Goal: Task Accomplishment & Management: Manage account settings

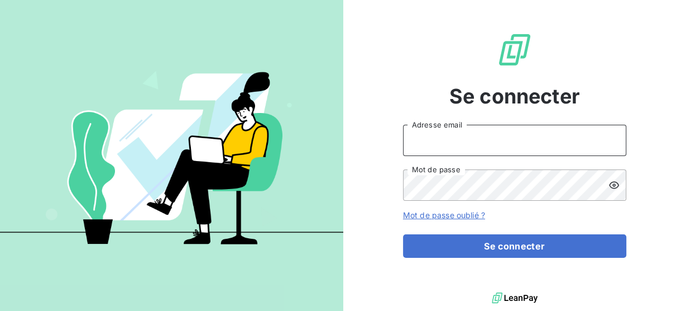
click at [457, 144] on input "Adresse email" at bounding box center [514, 140] width 223 height 31
type input "[EMAIL_ADDRESS][DOMAIN_NAME]"
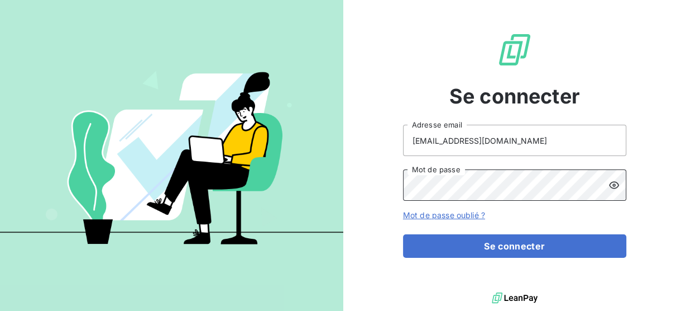
click at [403, 234] on button "Se connecter" at bounding box center [514, 245] width 223 height 23
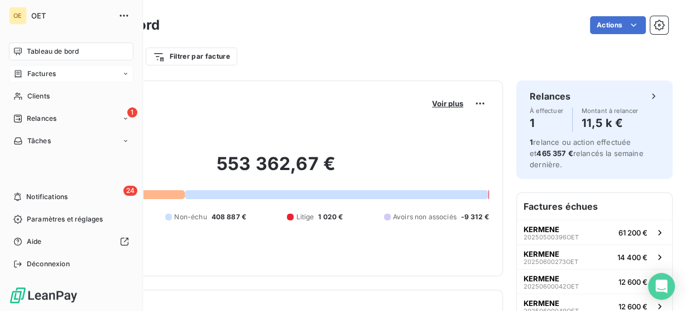
click at [54, 75] on span "Factures" at bounding box center [41, 74] width 28 height 10
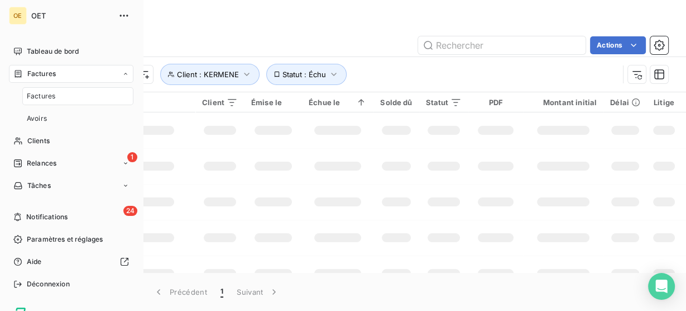
click at [52, 87] on div "Factures" at bounding box center [77, 96] width 111 height 18
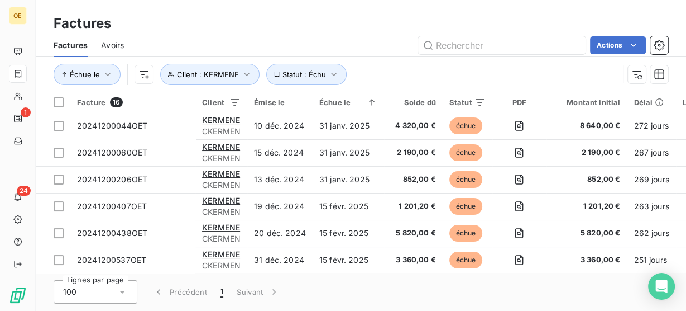
click at [275, 28] on div "Factures" at bounding box center [361, 23] width 651 height 20
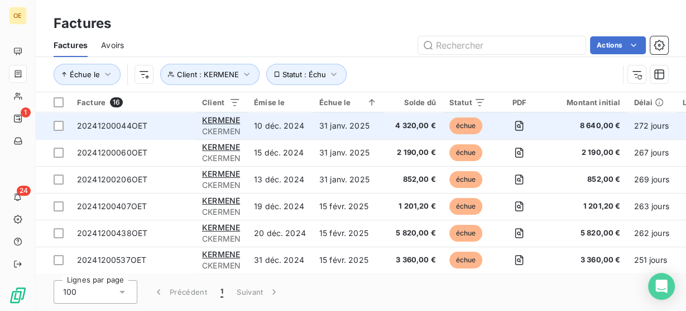
click at [398, 122] on span "4 320,00 €" at bounding box center [413, 125] width 45 height 11
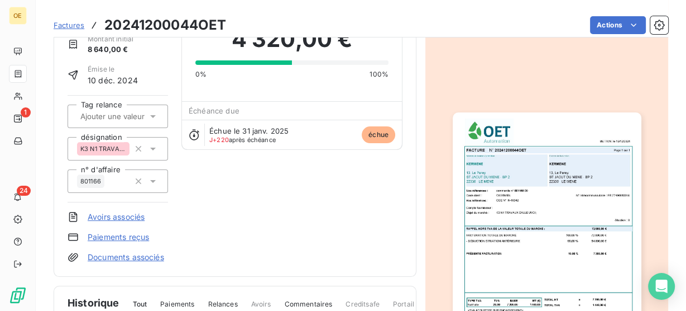
scroll to position [134, 0]
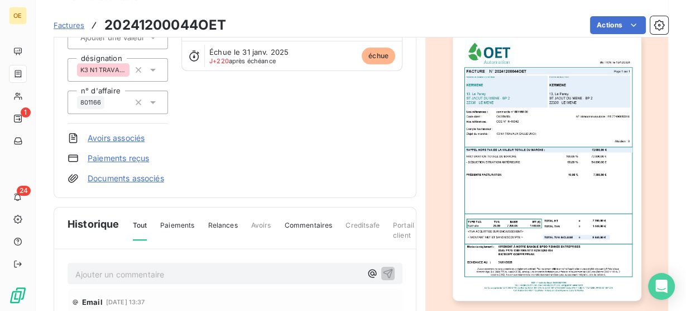
click at [563, 195] on img "button" at bounding box center [547, 167] width 189 height 267
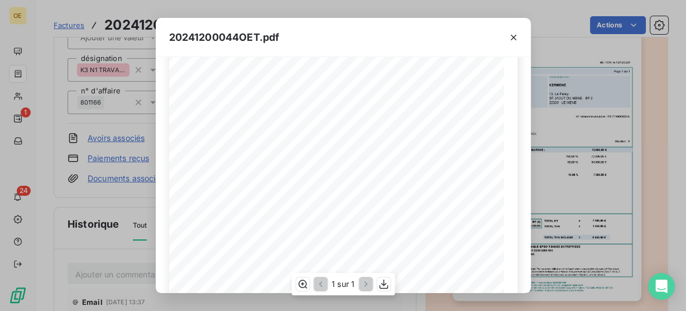
scroll to position [0, 0]
click at [510, 41] on icon "button" at bounding box center [513, 37] width 11 height 11
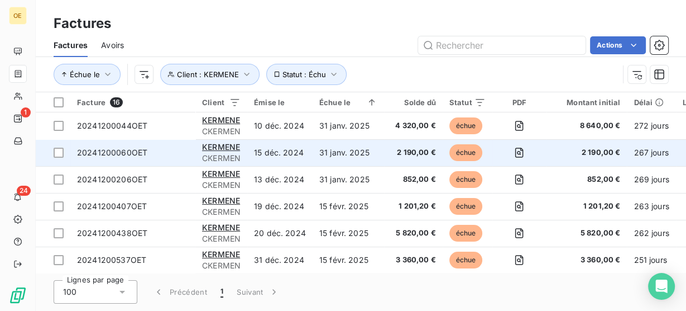
click at [335, 155] on td "31 janv. 2025" at bounding box center [348, 152] width 71 height 27
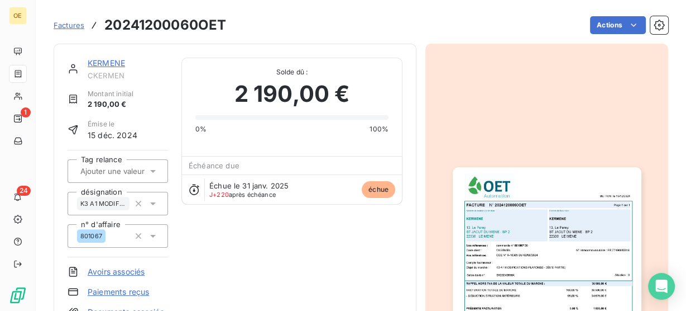
scroll to position [45, 0]
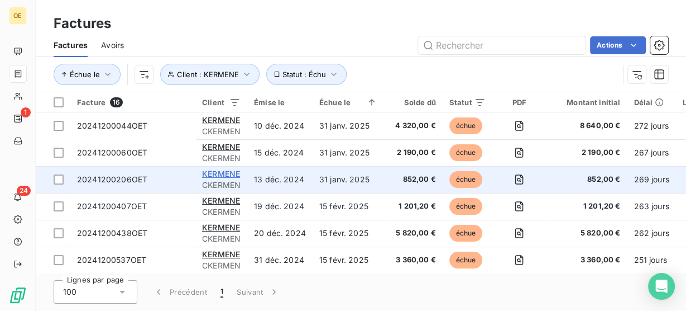
click at [220, 175] on span "KERMENE" at bounding box center [221, 173] width 38 height 9
click at [407, 182] on span "852,00 €" at bounding box center [413, 179] width 45 height 11
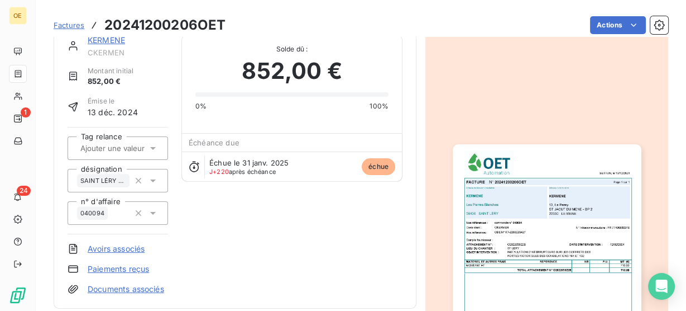
scroll to position [45, 0]
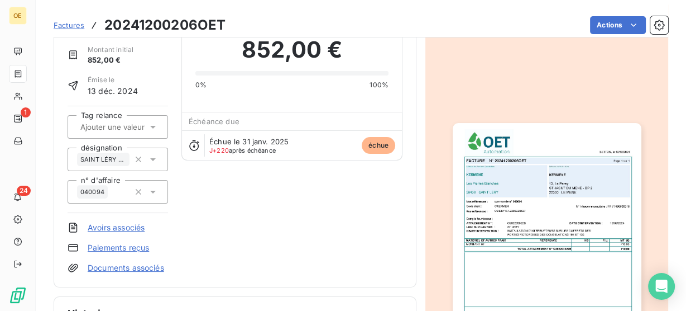
click at [537, 221] on img "button" at bounding box center [547, 256] width 189 height 267
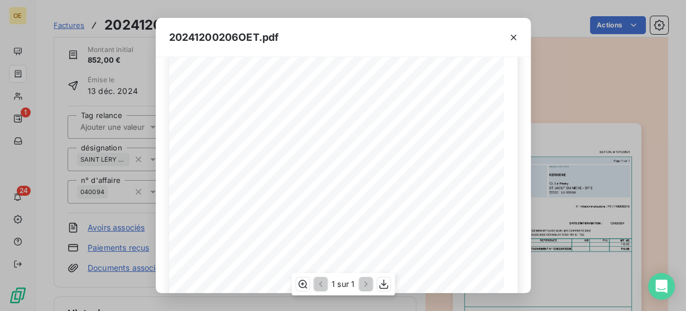
scroll to position [89, 0]
drag, startPoint x: 295, startPoint y: 117, endPoint x: 279, endPoint y: 120, distance: 16.3
click at [283, 120] on span "040094" at bounding box center [291, 119] width 17 height 5
click at [295, 118] on span "040094" at bounding box center [291, 119] width 17 height 5
click at [270, 167] on div "FACTURE N° 20241200206OET Page 1 sur 1 BETTON, [GEOGRAPHIC_DATA] [DATE] Compte …" at bounding box center [343, 218] width 348 height 474
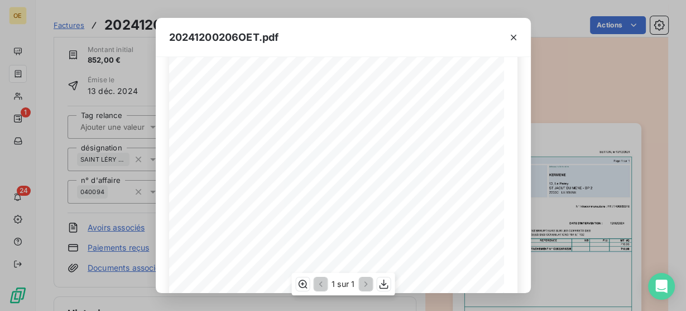
click at [273, 167] on span "ST LERY" at bounding box center [283, 165] width 21 height 5
click at [339, 172] on div "FACTURE N° 20241200206OET Page 1 sur 1 BETTON, [GEOGRAPHIC_DATA] [DATE] Compte …" at bounding box center [343, 218] width 348 height 474
click at [341, 174] on span "INSTALLATION D'INTERRUPTEURS SUR LES COFFRETS DES" at bounding box center [348, 171] width 150 height 5
click at [385, 282] on icon "button" at bounding box center [383, 283] width 11 height 11
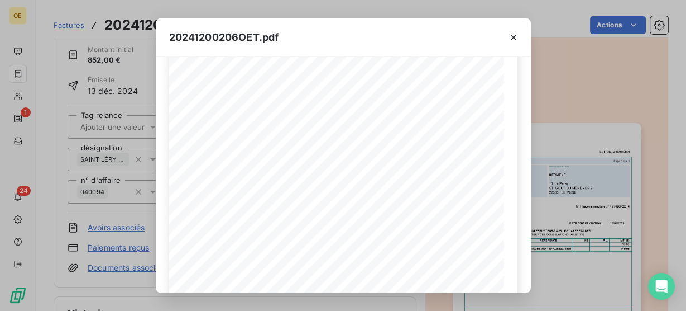
click at [579, 79] on div "20241200206OET.pdf FACTURE N° 20241200206OET Page 1 sur 1 BETTON, le [DATE] Com…" at bounding box center [343, 155] width 686 height 311
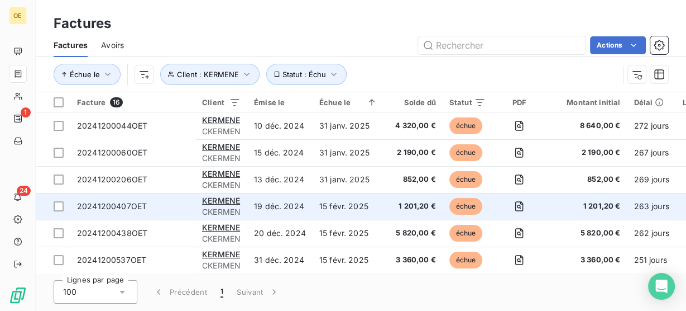
click at [341, 204] on td "15 févr. 2025" at bounding box center [348, 206] width 71 height 27
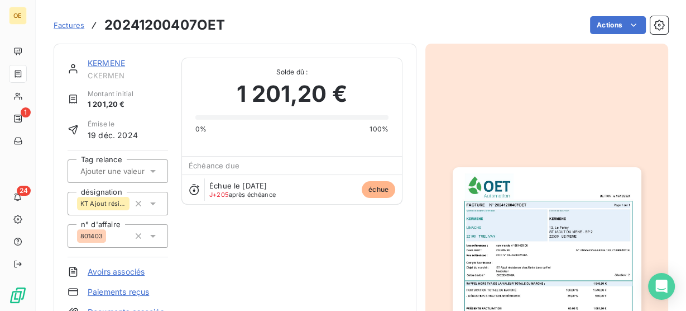
click at [529, 233] on img "button" at bounding box center [547, 300] width 189 height 267
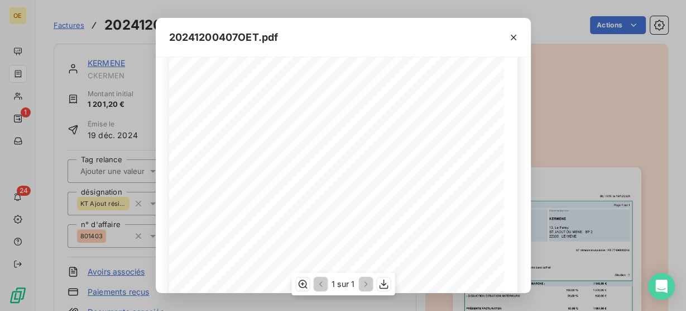
scroll to position [89, 0]
click at [269, 160] on div "BETTON, le [DATE] FACTURE N° 20241200407OET Page 1 sur 1 commande n° 801403 00 …" at bounding box center [343, 218] width 348 height 474
click at [381, 285] on icon "button" at bounding box center [383, 283] width 11 height 11
click at [566, 102] on div "20241200407OET.pdf BETTON, le [DATE] FACTURE N° 20241200407OET Page 1 sur 1 com…" at bounding box center [343, 155] width 686 height 311
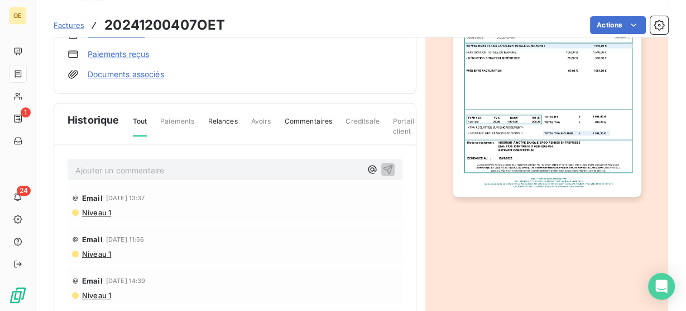
scroll to position [306, 0]
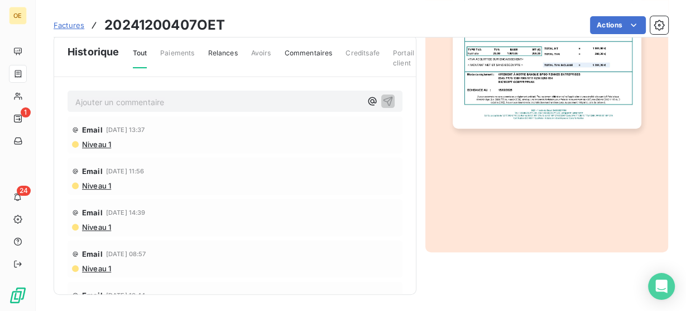
click at [152, 98] on p "Ajouter un commentaire ﻿" at bounding box center [218, 102] width 286 height 14
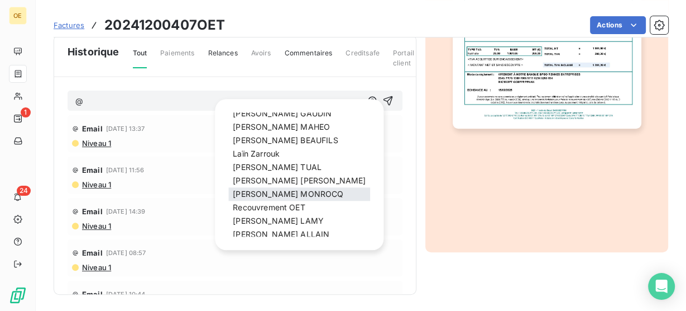
scroll to position [179, 0]
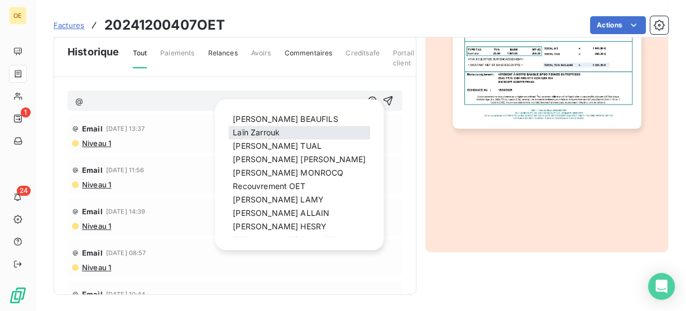
click at [265, 137] on div "[PERSON_NAME]" at bounding box center [299, 132] width 142 height 13
click at [270, 131] on span "[PERSON_NAME]" at bounding box center [256, 131] width 47 height 9
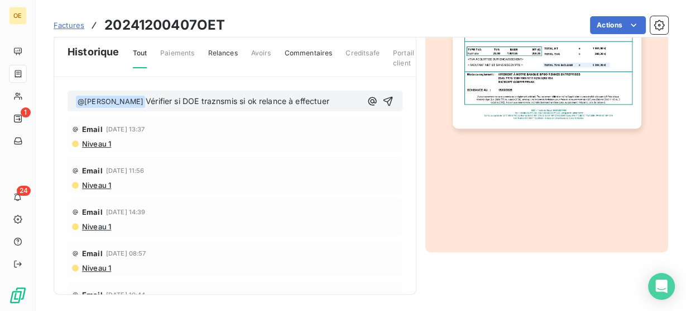
click at [211, 97] on span "Vérifier si DOE traznsmis si ok relance à effectuer" at bounding box center [238, 100] width 184 height 9
click at [204, 99] on span "Vérifier si DOE traznsmis si ok relance à effectuer" at bounding box center [238, 100] width 184 height 9
click at [331, 102] on p "﻿ @ [PERSON_NAME] ﻿ Vérifier si DOE transmis si ok relance à effectuer" at bounding box center [218, 101] width 286 height 13
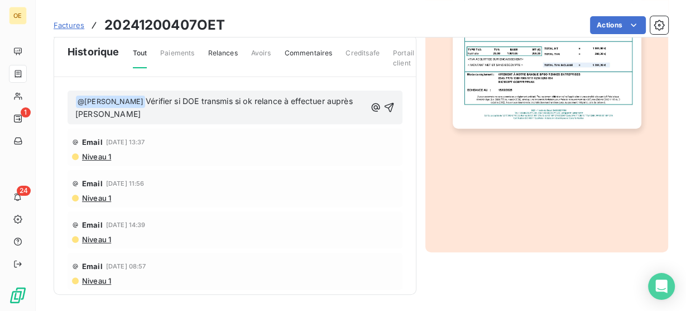
click at [341, 98] on span "Vérifier si DOE transmis si ok relance à effectuer auprès [PERSON_NAME]" at bounding box center [215, 107] width 280 height 23
click at [385, 105] on icon "button" at bounding box center [389, 107] width 9 height 9
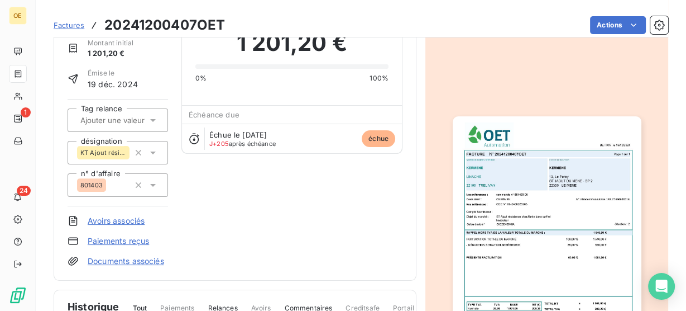
scroll to position [0, 0]
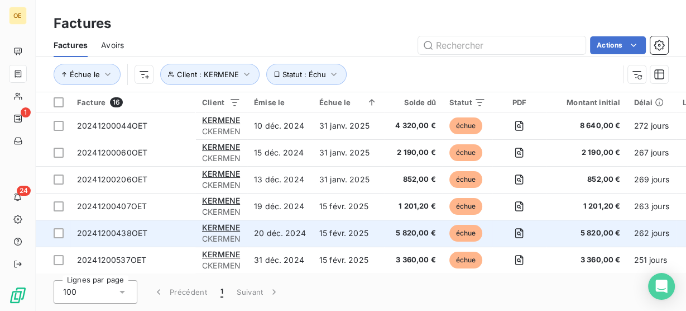
click at [391, 230] on span "5 820,00 €" at bounding box center [413, 232] width 45 height 11
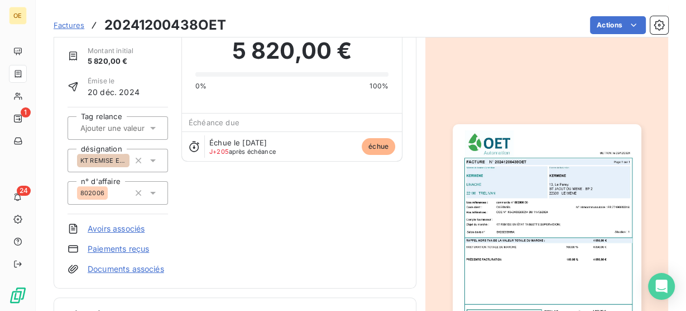
scroll to position [134, 0]
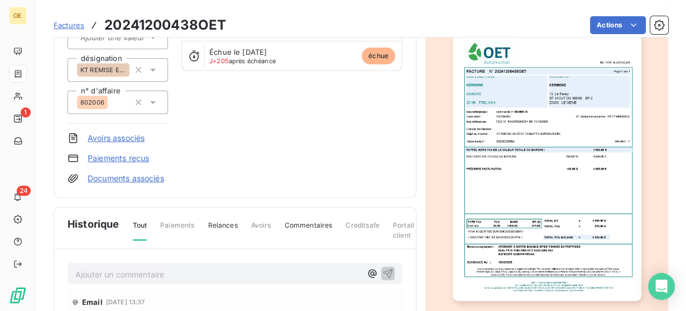
click at [529, 157] on img "button" at bounding box center [547, 167] width 189 height 267
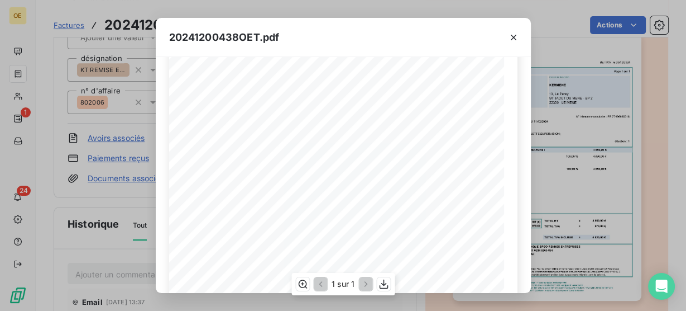
scroll to position [85, 0]
click at [512, 39] on icon "button" at bounding box center [513, 37] width 11 height 11
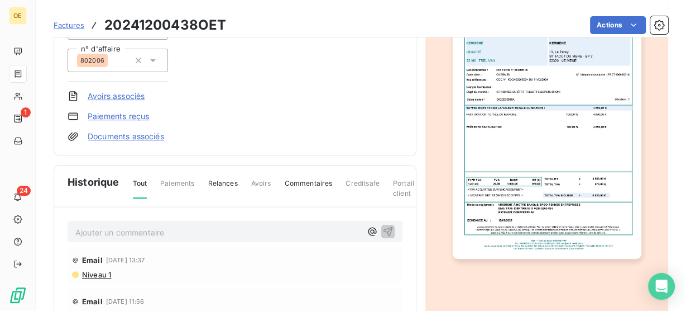
scroll to position [306, 0]
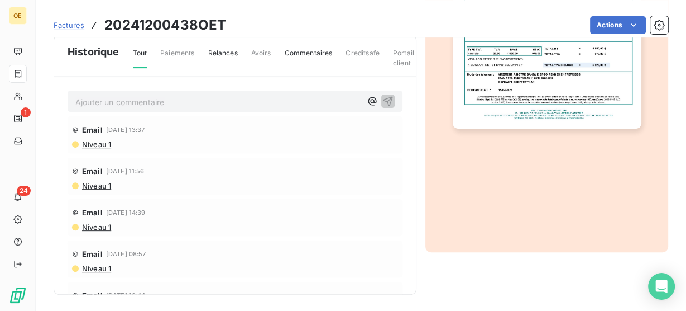
click at [154, 104] on p "Ajouter un commentaire ﻿" at bounding box center [218, 102] width 286 height 14
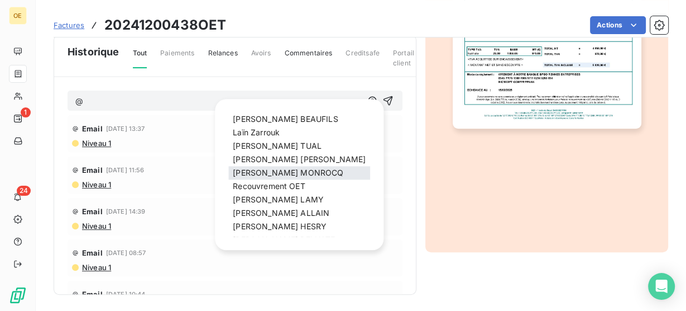
scroll to position [217, 0]
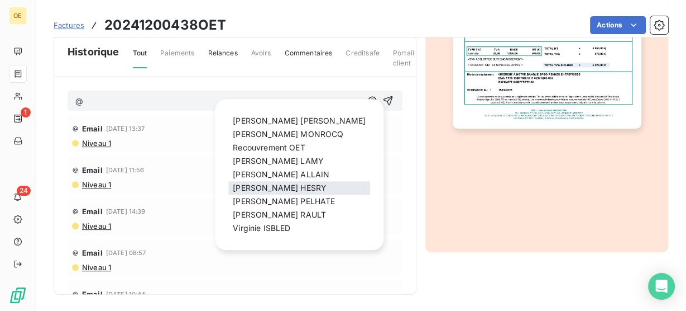
click at [285, 183] on span "[PERSON_NAME]" at bounding box center [280, 187] width 94 height 9
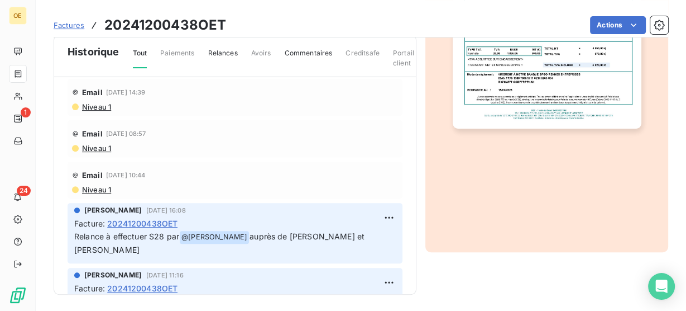
scroll to position [134, 0]
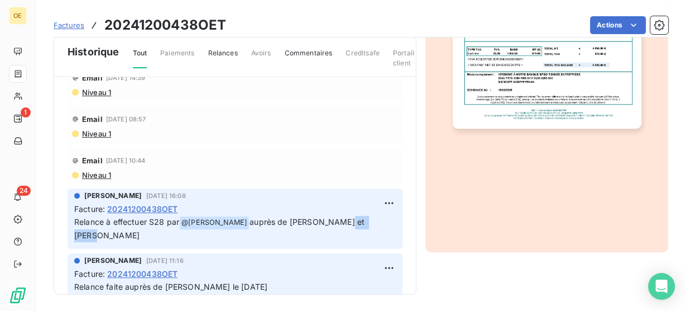
drag, startPoint x: 124, startPoint y: 233, endPoint x: 76, endPoint y: 231, distance: 48.1
click at [76, 231] on p "Relance à effectuer S28 par @ [PERSON_NAME] auprès de [PERSON_NAME] et [PERSON_…" at bounding box center [235, 229] width 322 height 26
copy span "[PERSON_NAME]"
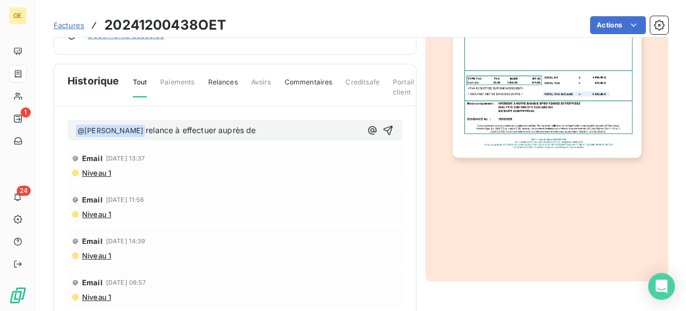
scroll to position [261, 0]
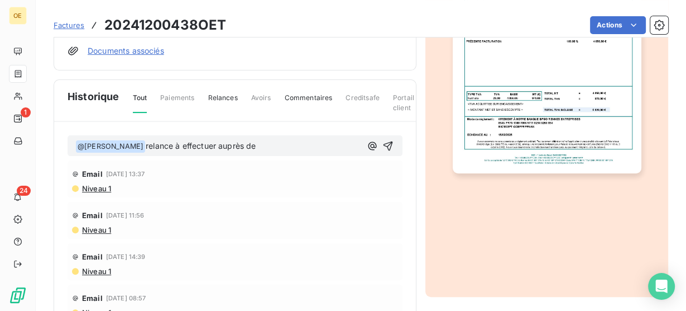
click at [270, 151] on div "﻿ @ [PERSON_NAME] ﻿ relance à effectuer auprès de" at bounding box center [235, 145] width 335 height 21
click at [266, 143] on p "﻿ @ [PERSON_NAME] ﻿ relance à effectuer auprès de" at bounding box center [218, 146] width 286 height 13
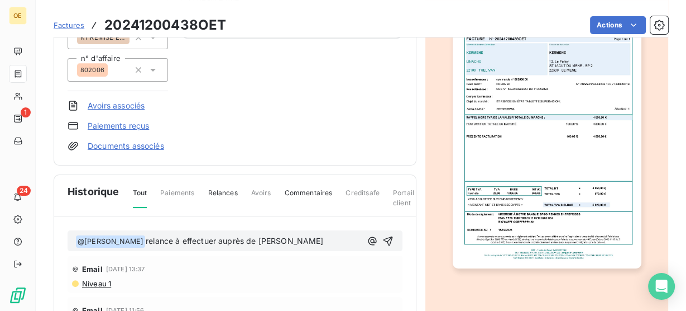
scroll to position [172, 0]
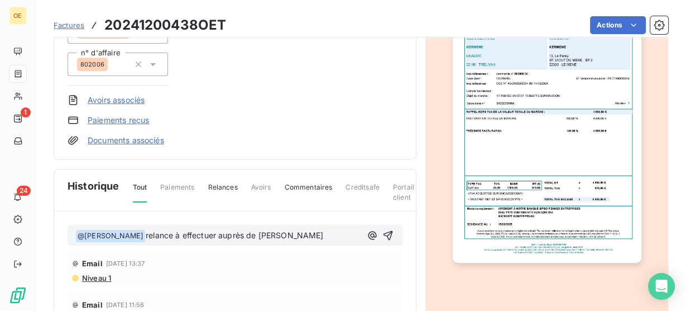
click at [324, 231] on p "﻿ @ [PERSON_NAME] ﻿ relance à effectuer auprès de [PERSON_NAME]" at bounding box center [218, 235] width 286 height 13
click at [384, 235] on icon "button" at bounding box center [388, 234] width 9 height 9
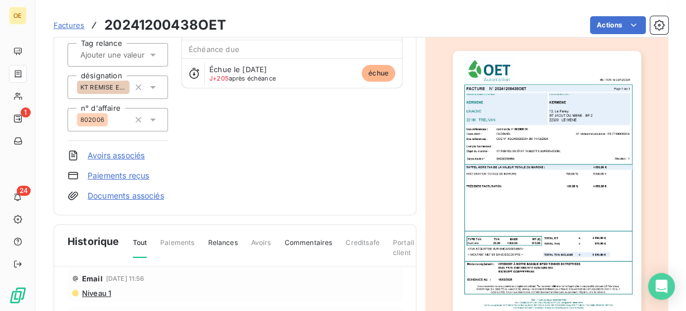
scroll to position [38, 0]
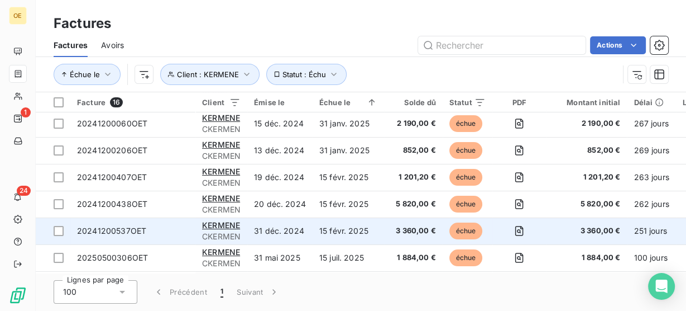
scroll to position [45, 0]
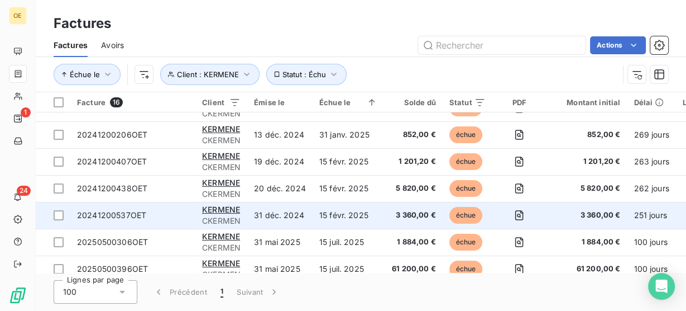
click at [278, 213] on td "31 déc. 2024" at bounding box center [279, 215] width 65 height 27
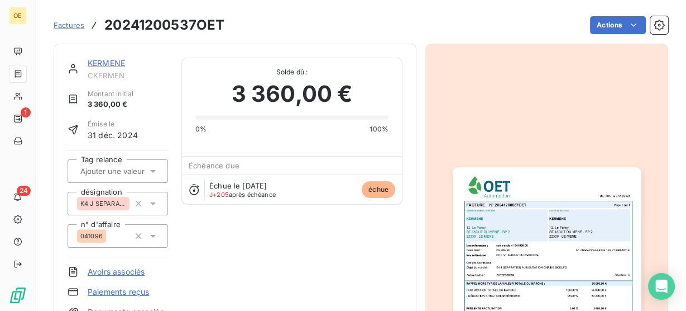
click at [516, 223] on img "button" at bounding box center [547, 300] width 189 height 267
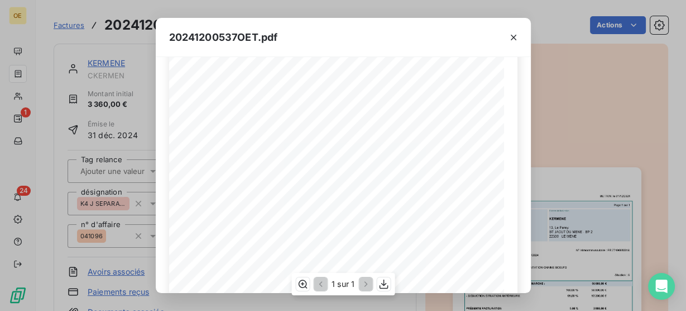
scroll to position [89, 0]
drag, startPoint x: 280, startPoint y: 118, endPoint x: 295, endPoint y: 120, distance: 15.1
click at [295, 120] on div "BETTON, le [DATE] FACTURE N° 20241200537OET Page 1 sur 1 commande n° 041096 00 …" at bounding box center [343, 218] width 335 height 474
click at [295, 120] on span "041096" at bounding box center [293, 119] width 17 height 5
drag, startPoint x: 295, startPoint y: 118, endPoint x: 281, endPoint y: 122, distance: 13.8
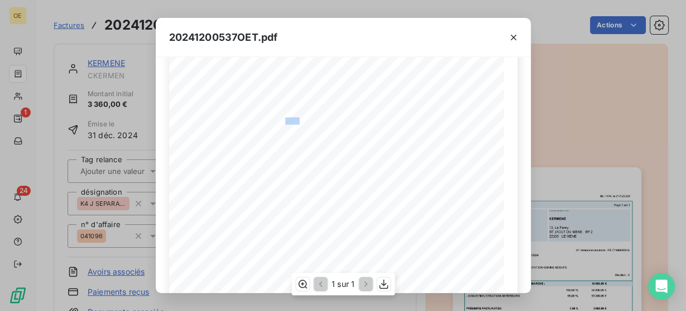
click at [285, 122] on span "041096" at bounding box center [293, 119] width 17 height 5
click at [283, 133] on span "CDE N° K-16027 DU [DATE]" at bounding box center [286, 135] width 66 height 5
click at [572, 128] on div "20241200537OET.pdf BETTON, le [DATE] FACTURE N° 20241200537OET Page 1 sur 1 com…" at bounding box center [343, 155] width 686 height 311
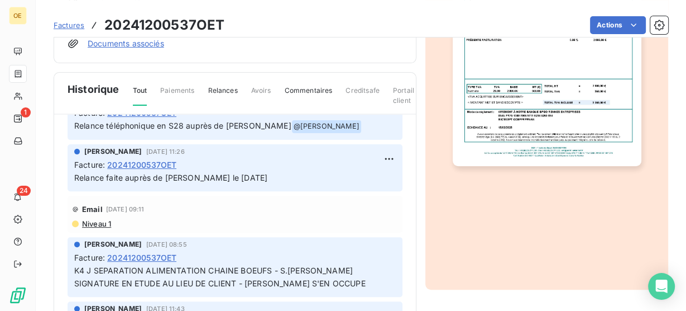
scroll to position [179, 0]
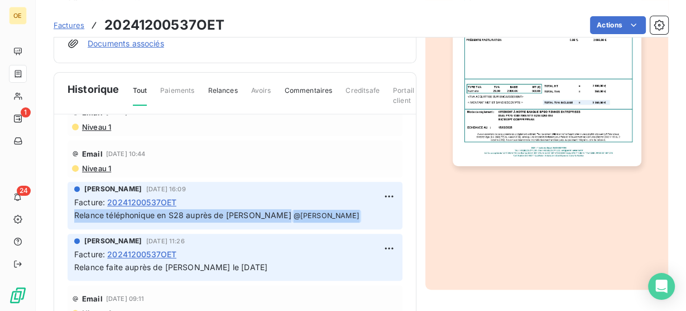
drag, startPoint x: 340, startPoint y: 211, endPoint x: 73, endPoint y: 214, distance: 266.4
click at [73, 214] on div "[PERSON_NAME] [DATE] 16:09 Facture : 20241200537OET Relance téléphonique en S28…" at bounding box center [235, 205] width 335 height 47
copy p "Relance téléphonique en S28 auprès de [PERSON_NAME] @ [PERSON_NAME] ﻿"
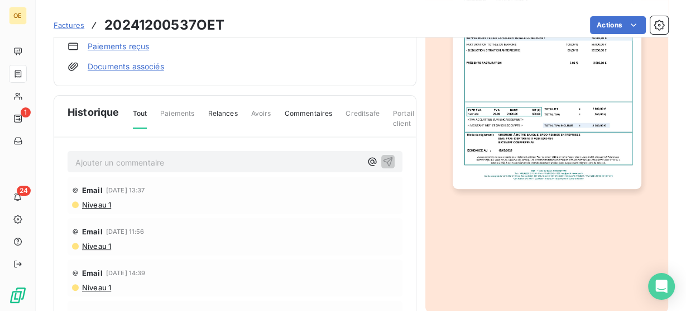
scroll to position [224, 0]
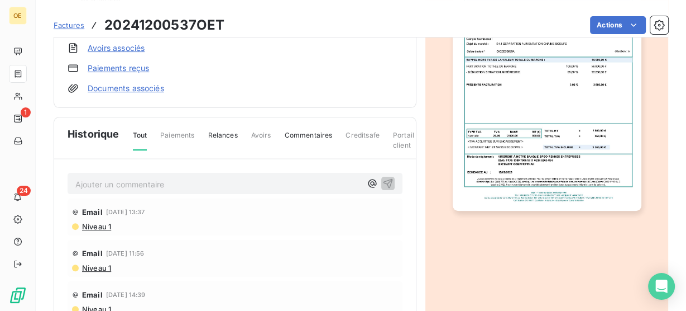
click at [133, 180] on p "Ajouter un commentaire ﻿" at bounding box center [218, 184] width 286 height 14
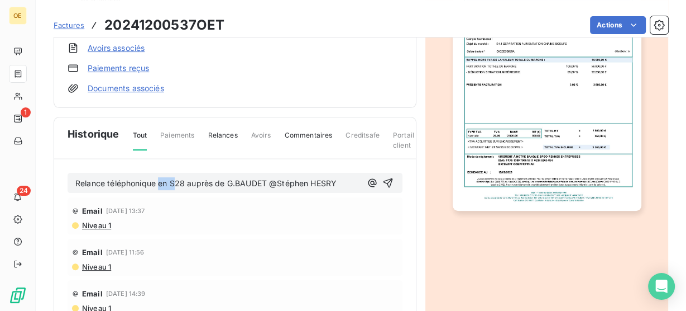
drag, startPoint x: 174, startPoint y: 182, endPoint x: 157, endPoint y: 184, distance: 17.0
click at [157, 184] on span "Relance téléphonique en S28 auprès de [PERSON_NAME] @[PERSON_NAME]﻿" at bounding box center [205, 182] width 261 height 9
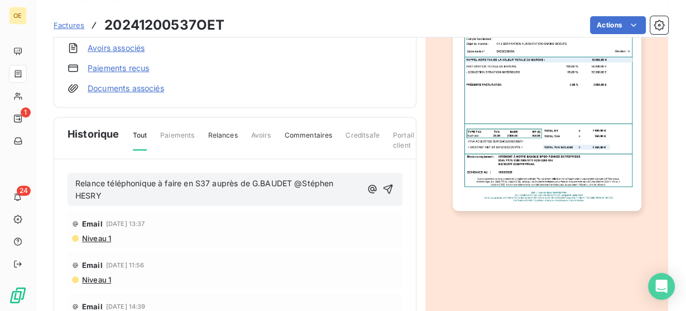
click at [302, 182] on body "OE 1 24 Factures 20241200537OET Actions KERMENE CKERMEN Montant initial 3 360,0…" at bounding box center [343, 155] width 686 height 311
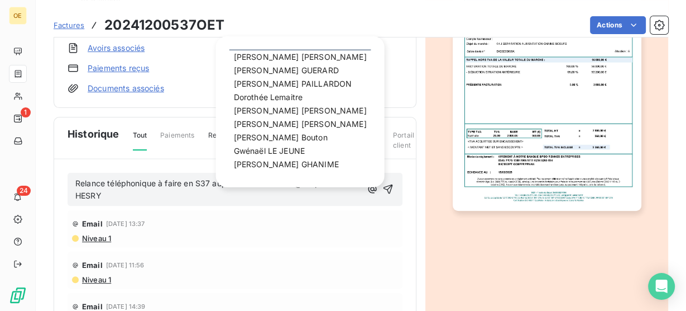
scroll to position [45, 0]
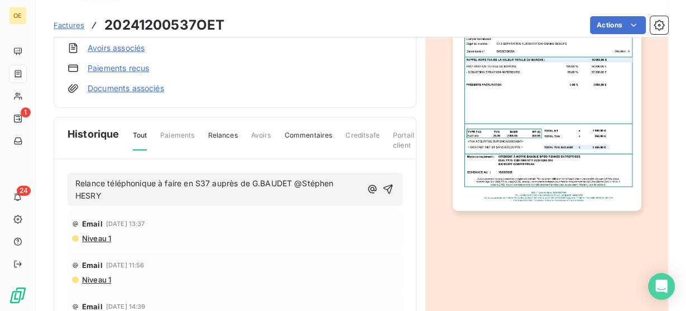
click at [330, 202] on div "Relance téléphonique à faire en S37 auprès de [PERSON_NAME] @[PERSON_NAME]﻿" at bounding box center [235, 190] width 335 height 34
click at [324, 193] on p "Relance téléphonique à faire en S37 auprès de [PERSON_NAME] @[PERSON_NAME]﻿" at bounding box center [218, 190] width 286 height 26
drag, startPoint x: 326, startPoint y: 190, endPoint x: 304, endPoint y: 180, distance: 23.2
click at [304, 180] on p "Relance téléphonique à faire en S37 auprès de [PERSON_NAME] @[PERSON_NAME]﻿" at bounding box center [218, 190] width 286 height 26
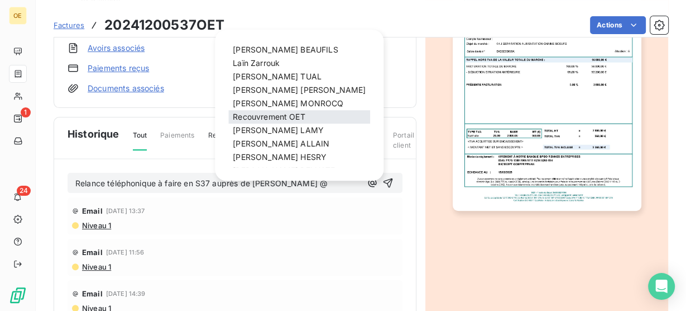
scroll to position [217, 0]
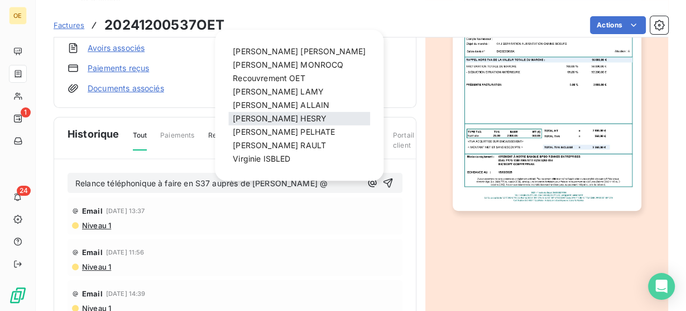
click at [304, 118] on div "[PERSON_NAME]" at bounding box center [299, 118] width 142 height 13
click at [283, 117] on span "[PERSON_NAME]" at bounding box center [280, 117] width 94 height 9
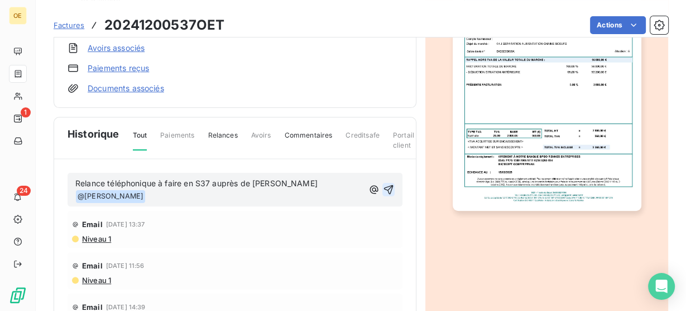
click at [383, 185] on icon "button" at bounding box center [388, 189] width 11 height 11
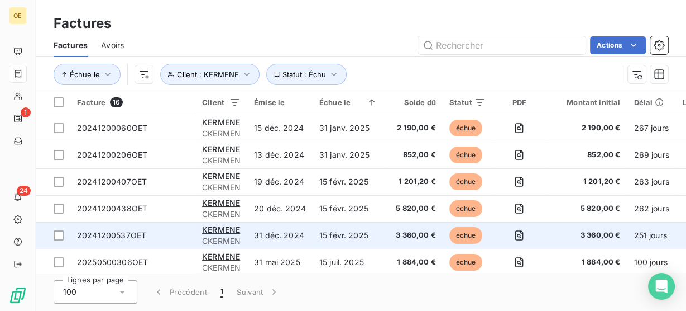
scroll to position [45, 0]
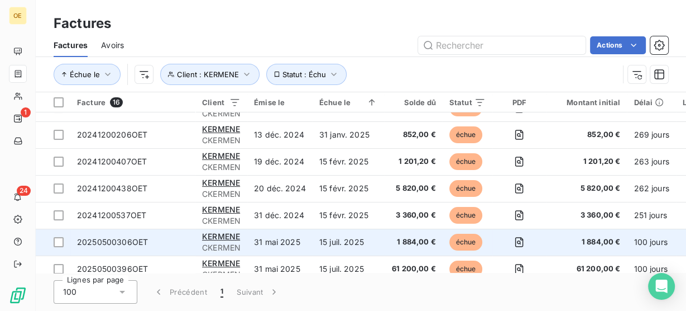
click at [331, 239] on td "15 juil. 2025" at bounding box center [348, 241] width 71 height 27
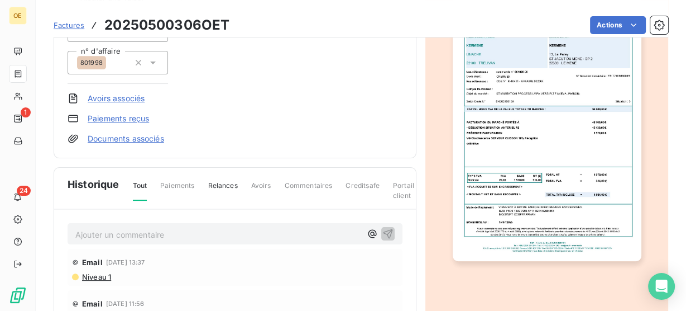
scroll to position [179, 0]
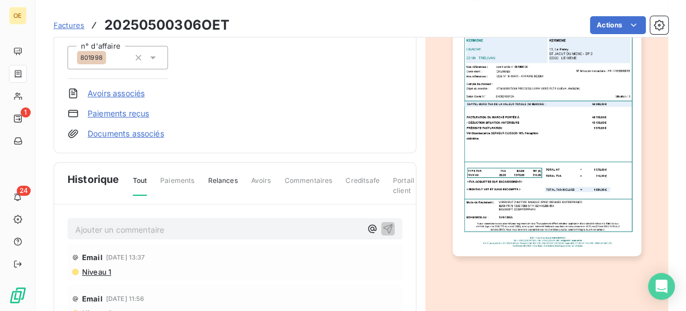
click at [548, 146] on img "button" at bounding box center [547, 122] width 189 height 267
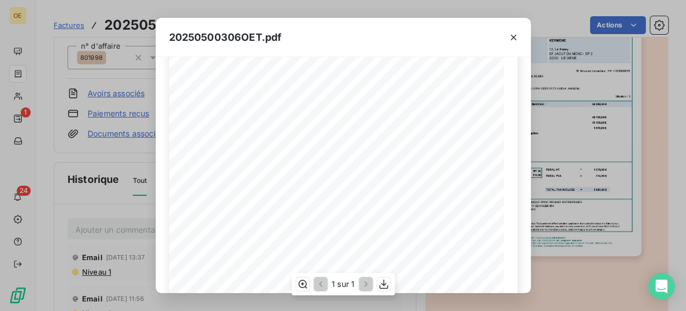
scroll to position [223, 0]
click at [547, 120] on div "20250500306OET.pdf FACTURE N° 20250500306OET Page 1 sur 1 BETTON, le [DATE] 0H2…" at bounding box center [343, 155] width 686 height 311
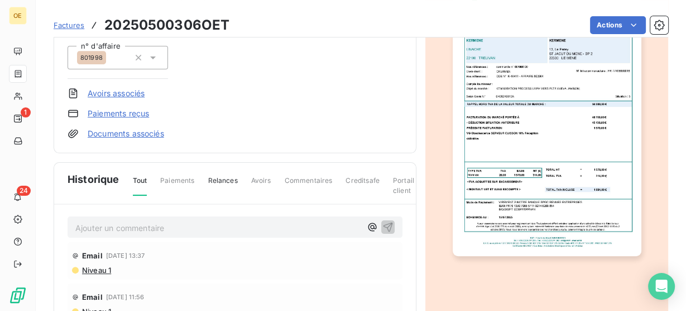
scroll to position [0, 0]
click at [521, 149] on img "button" at bounding box center [547, 122] width 189 height 267
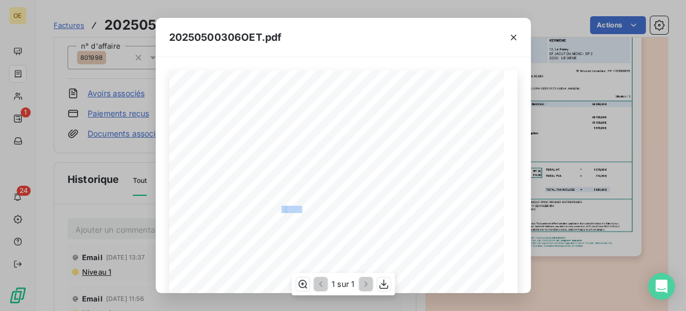
drag, startPoint x: 279, startPoint y: 207, endPoint x: 298, endPoint y: 211, distance: 19.4
click at [298, 211] on div "FACTURE N° 20250500306OET Page 1 sur 1 BETTON, le [DATE] 0H20240612A Selon Devi…" at bounding box center [343, 307] width 335 height 474
copy div "° 801998"
click at [511, 35] on icon "button" at bounding box center [514, 38] width 6 height 6
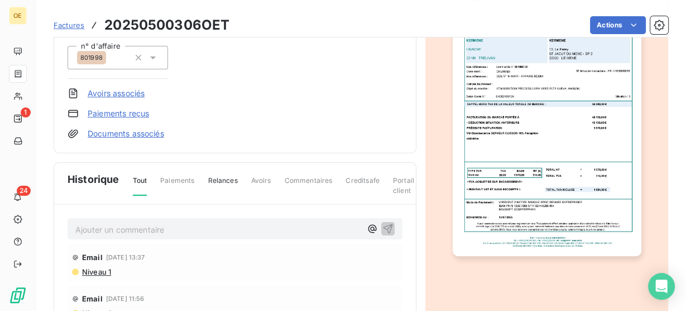
click at [157, 222] on p "Ajouter un commentaire ﻿" at bounding box center [218, 229] width 286 height 14
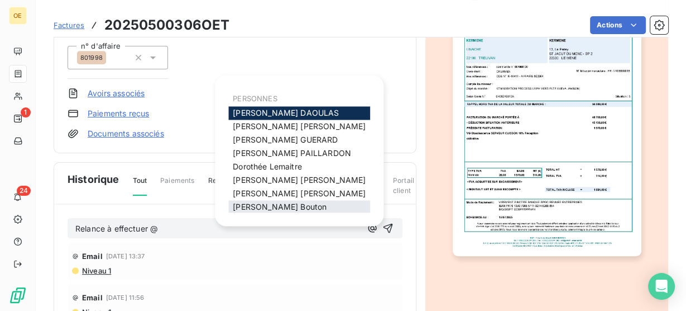
scroll to position [45, 0]
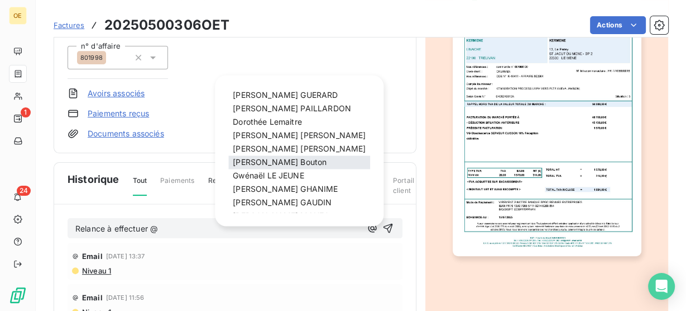
click at [293, 163] on span "[PERSON_NAME]" at bounding box center [280, 161] width 94 height 9
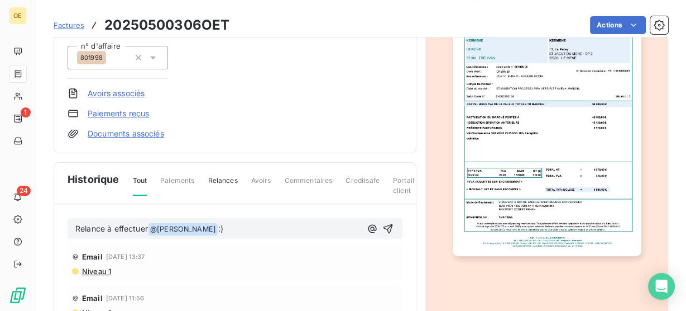
click at [147, 228] on span "Relance à effectuer" at bounding box center [111, 227] width 73 height 9
click at [148, 226] on span "Relance à effectuer" at bounding box center [111, 227] width 73 height 9
click at [383, 226] on icon "button" at bounding box center [388, 228] width 11 height 11
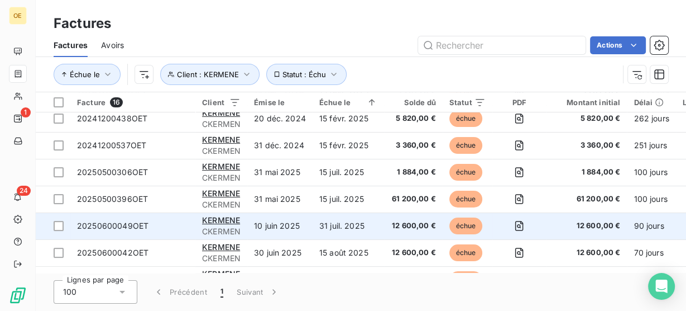
scroll to position [134, 0]
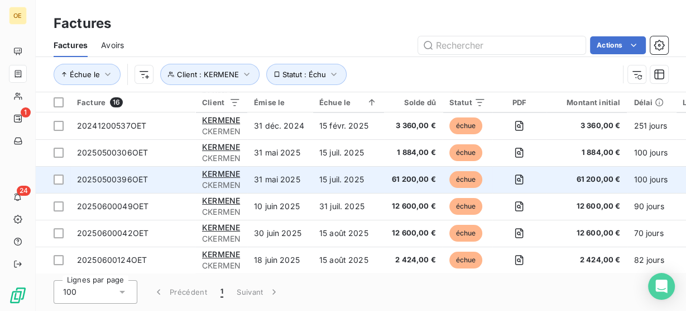
click at [405, 183] on span "61 200,00 €" at bounding box center [413, 179] width 45 height 11
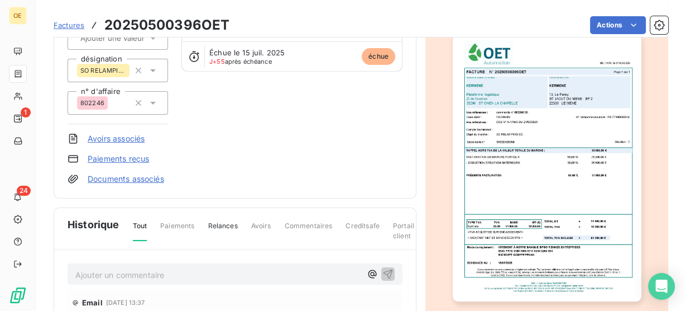
scroll to position [135, 0]
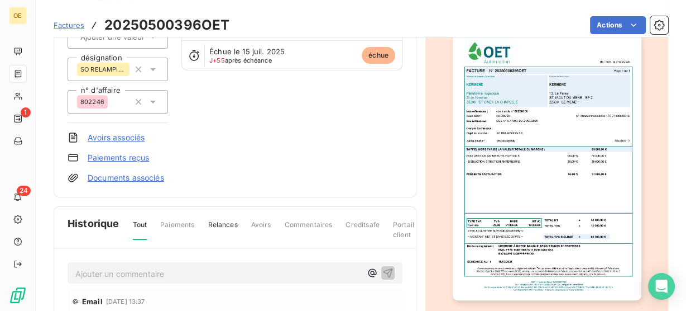
click at [540, 175] on img "button" at bounding box center [547, 166] width 189 height 267
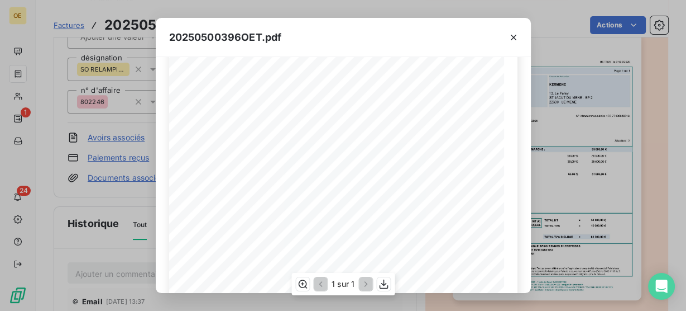
scroll to position [134, 0]
click at [554, 36] on div "20250500396OET.pdf BETTON, le [DATE] FACTURE N° 20250500396OET Page 1 sur 1 com…" at bounding box center [343, 155] width 686 height 311
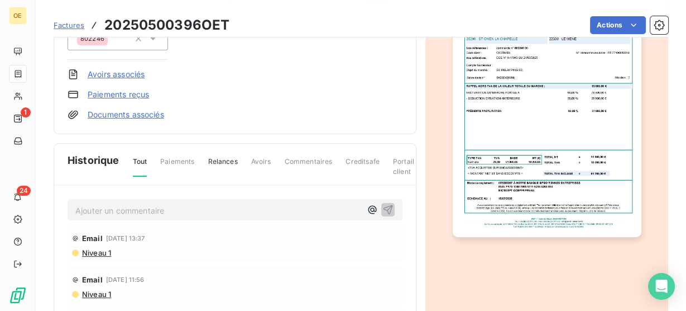
scroll to position [306, 0]
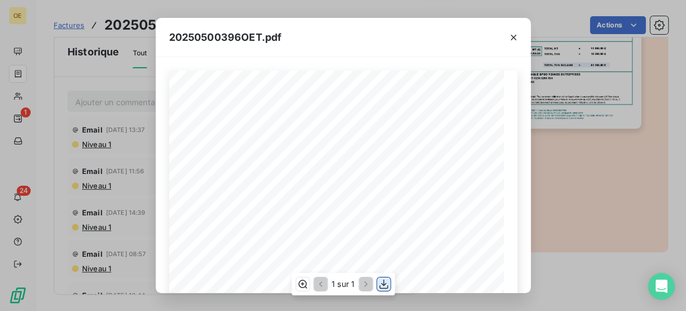
click at [380, 282] on icon "button" at bounding box center [383, 283] width 11 height 11
click at [513, 36] on icon "button" at bounding box center [514, 38] width 6 height 6
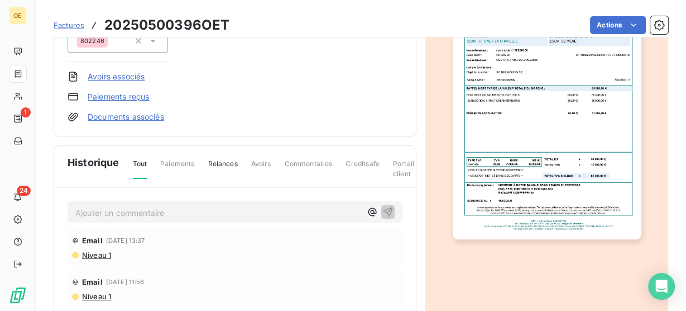
scroll to position [127, 0]
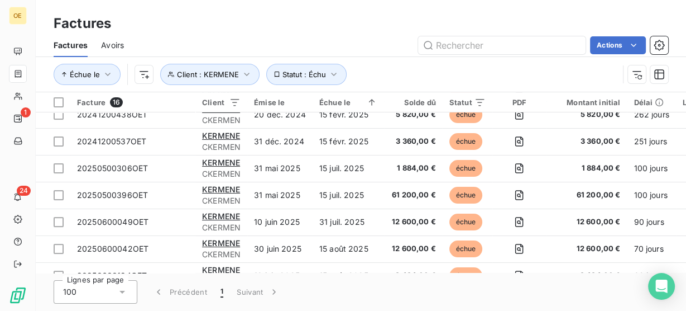
scroll to position [134, 0]
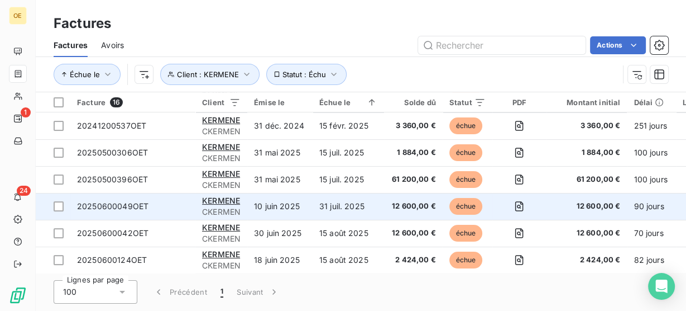
click at [274, 208] on td "10 juin 2025" at bounding box center [279, 206] width 65 height 27
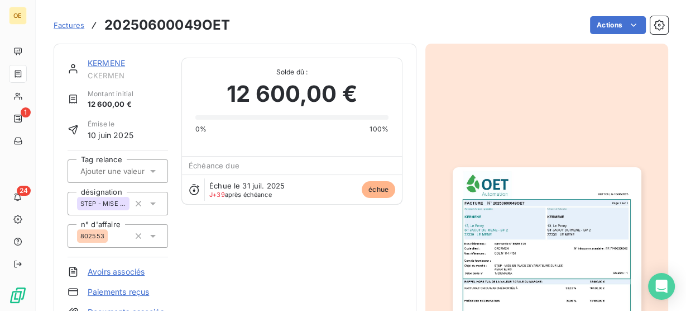
click at [555, 238] on img "button" at bounding box center [547, 300] width 189 height 267
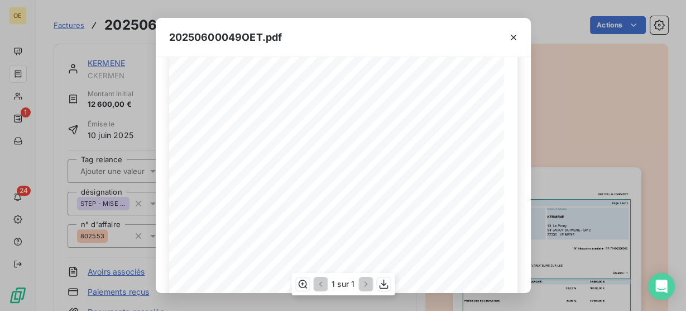
scroll to position [130, 0]
click at [380, 288] on icon "button" at bounding box center [383, 283] width 9 height 9
click at [617, 110] on div "20250600049OET.pdf BETTON, le [DATE] FACTURE N° 20250600049OET Page 1 sur 1 com…" at bounding box center [343, 155] width 686 height 311
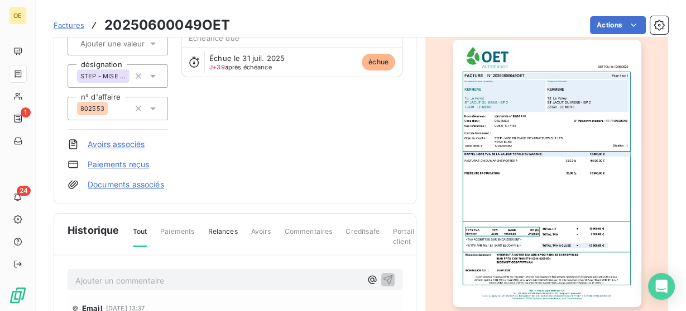
scroll to position [223, 0]
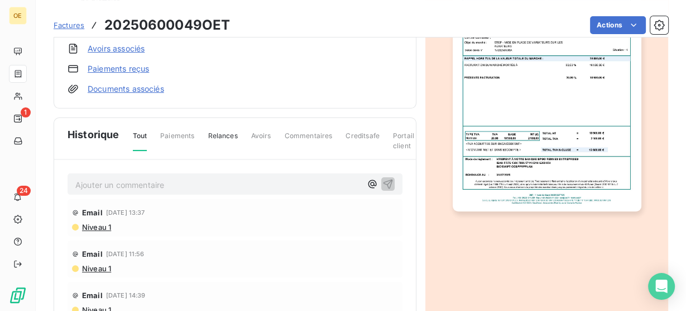
click at [108, 179] on p "Ajouter un commentaire ﻿" at bounding box center [218, 185] width 286 height 14
drag, startPoint x: 218, startPoint y: 180, endPoint x: 40, endPoint y: 180, distance: 178.2
click at [40, 180] on section "Factures 20250600049OET Actions KERMENE CKERMEN Montant initial 12 600,00 € Émi…" at bounding box center [361, 155] width 651 height 311
copy span "Relance faite par JT le [DATE]"
click at [383, 181] on icon "button" at bounding box center [388, 183] width 11 height 11
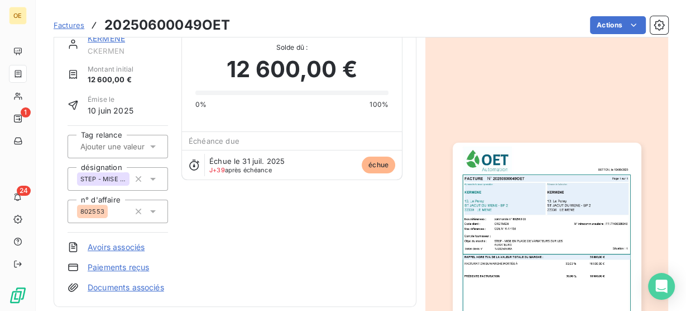
scroll to position [0, 0]
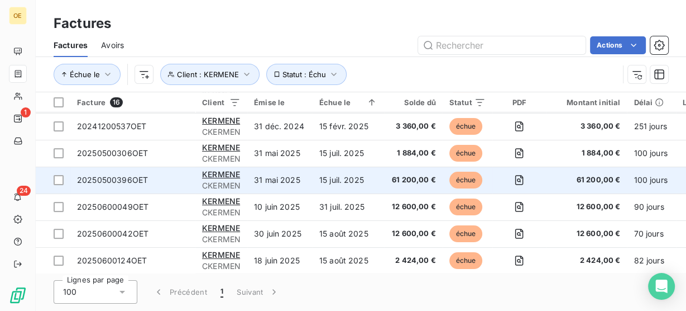
scroll to position [134, 0]
click at [288, 180] on td "31 mai 2025" at bounding box center [279, 179] width 65 height 27
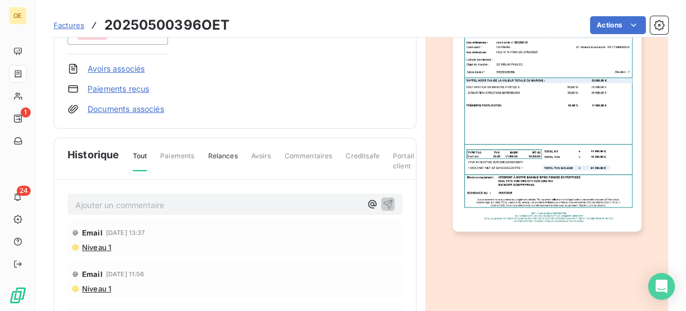
scroll to position [224, 0]
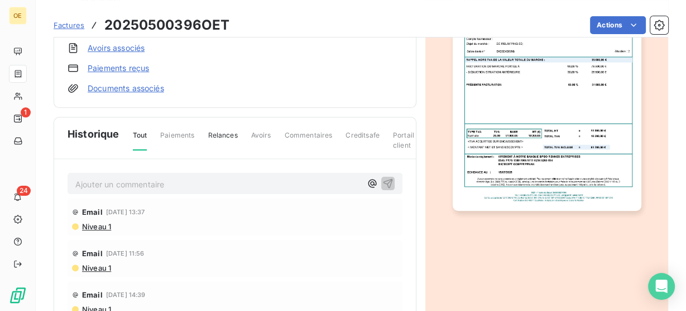
click at [135, 190] on div "Ajouter un commentaire ﻿" at bounding box center [235, 184] width 335 height 22
click at [134, 183] on p "Ajouter un commentaire ﻿" at bounding box center [218, 184] width 286 height 14
drag, startPoint x: 261, startPoint y: 181, endPoint x: 254, endPoint y: 182, distance: 7.3
click at [256, 179] on span "Relance faite par JT le [DATE] auprès de [PERSON_NAME]" at bounding box center [185, 182] width 220 height 9
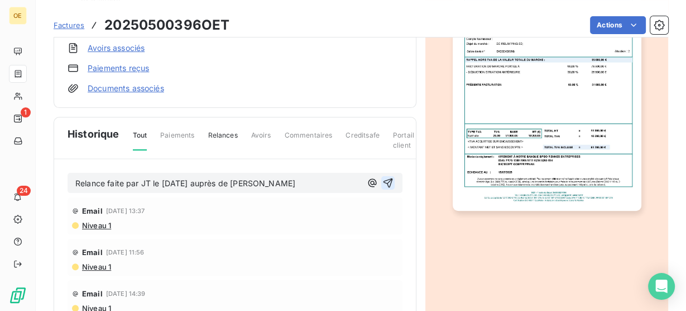
click at [384, 181] on icon "button" at bounding box center [388, 182] width 9 height 9
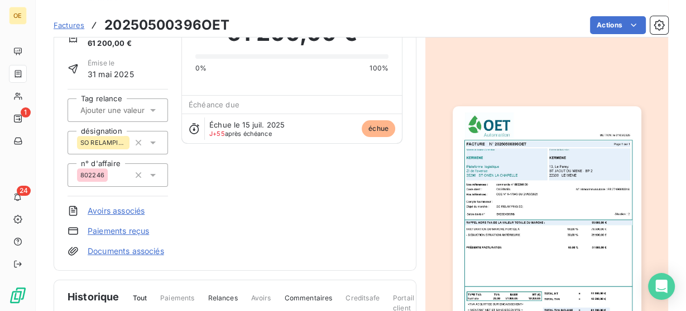
scroll to position [45, 0]
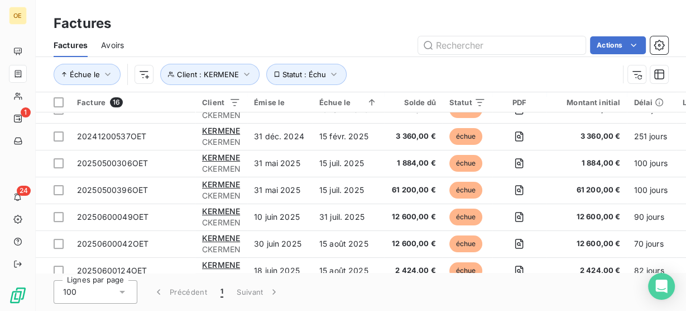
scroll to position [134, 0]
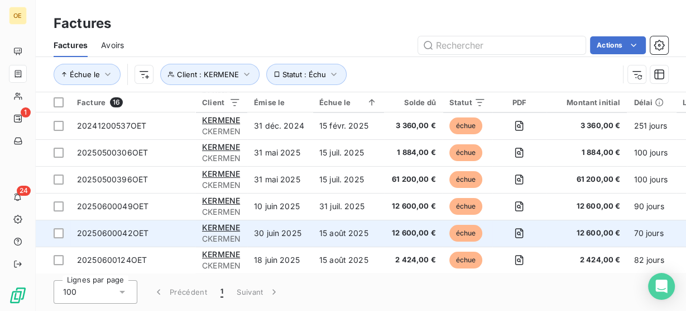
click at [340, 236] on td "15 août 2025" at bounding box center [348, 232] width 71 height 27
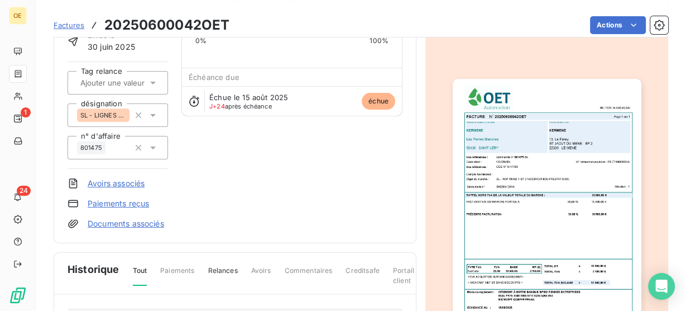
scroll to position [89, 0]
click at [521, 159] on img "button" at bounding box center [547, 211] width 189 height 267
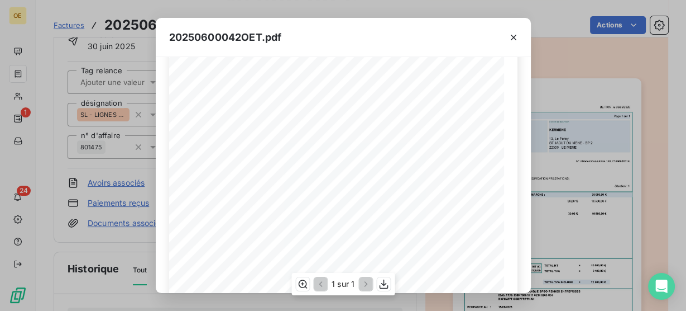
scroll to position [264, 0]
click at [384, 284] on icon "button" at bounding box center [383, 283] width 9 height 9
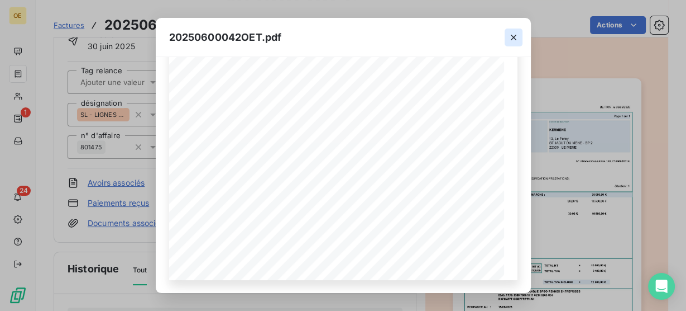
click at [516, 37] on icon "button" at bounding box center [513, 37] width 11 height 11
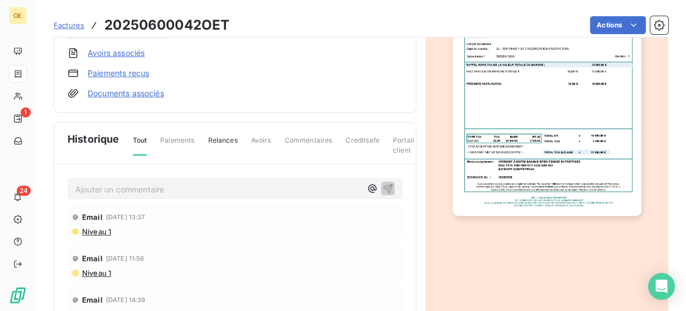
scroll to position [223, 0]
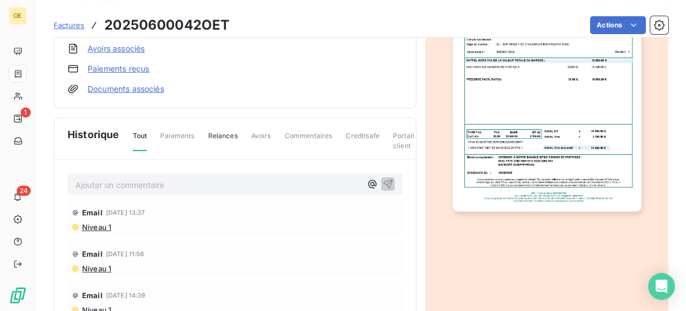
click at [133, 183] on p "Ajouter un commentaire ﻿" at bounding box center [218, 185] width 286 height 14
click at [383, 182] on icon "button" at bounding box center [388, 183] width 11 height 11
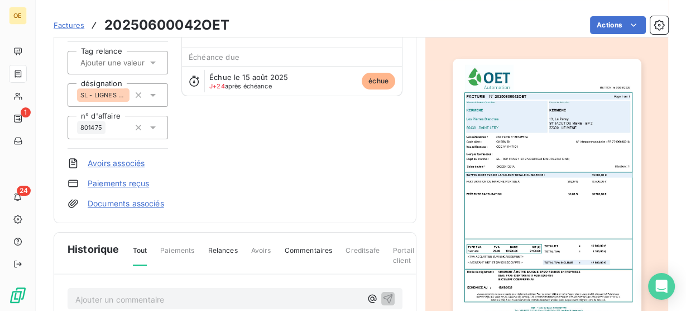
scroll to position [0, 0]
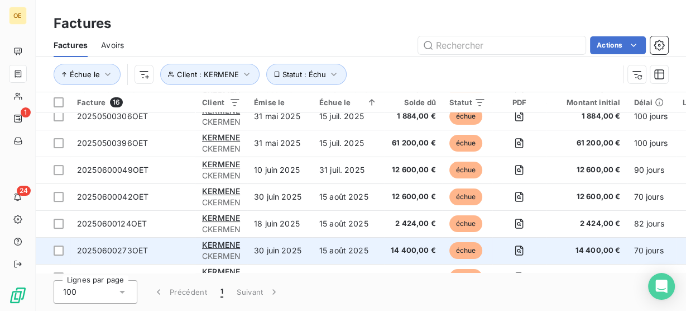
scroll to position [223, 0]
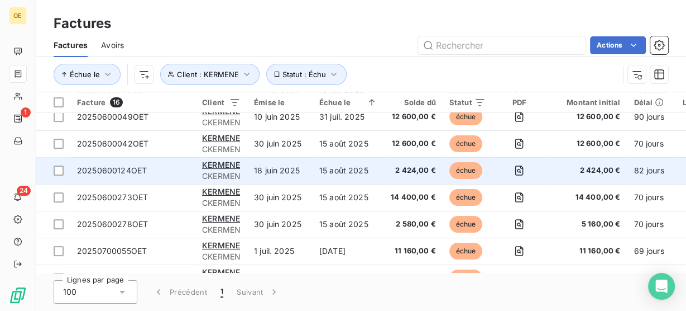
click at [393, 167] on span "2 424,00 €" at bounding box center [413, 170] width 45 height 11
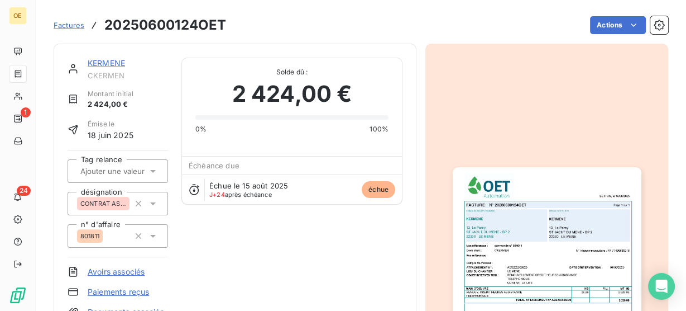
click at [529, 243] on img "button" at bounding box center [547, 300] width 189 height 267
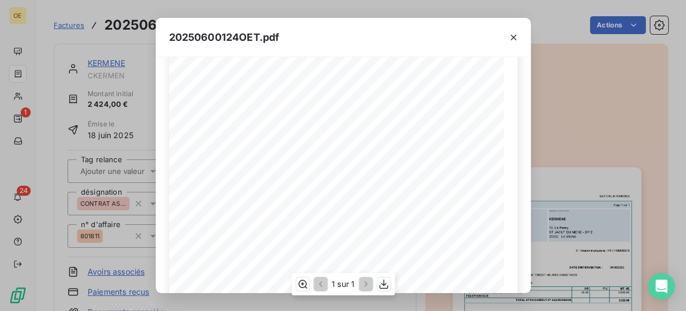
scroll to position [45, 0]
click at [278, 163] on div "FACTURE N° 20250600124OET Page 1 sur 1 BETTON, le [DATE] Compte fournisseur : N…" at bounding box center [343, 263] width 348 height 474
click at [289, 163] on span "801811" at bounding box center [291, 164] width 17 height 5
drag, startPoint x: 293, startPoint y: 163, endPoint x: 276, endPoint y: 163, distance: 16.8
click at [276, 163] on div "FACTURE N° 20250600124OET Page 1 sur 1 BETTON, le [DATE] Compte fournisseur : N…" at bounding box center [343, 263] width 335 height 474
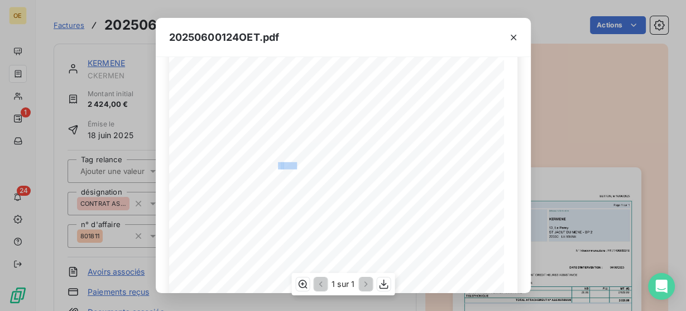
copy div "° 80181"
click at [283, 165] on span "801811" at bounding box center [291, 164] width 17 height 5
click at [276, 163] on span "commande n°" at bounding box center [265, 164] width 31 height 5
click at [510, 36] on icon "button" at bounding box center [513, 37] width 11 height 11
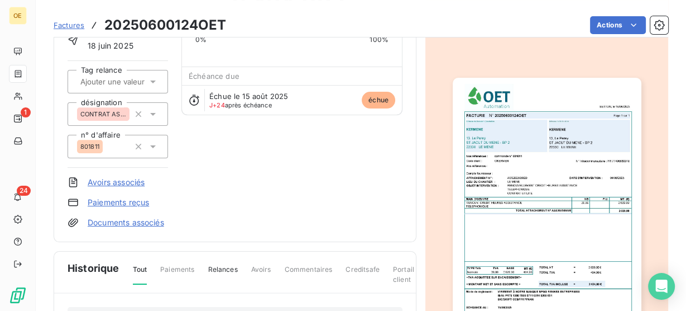
scroll to position [269, 0]
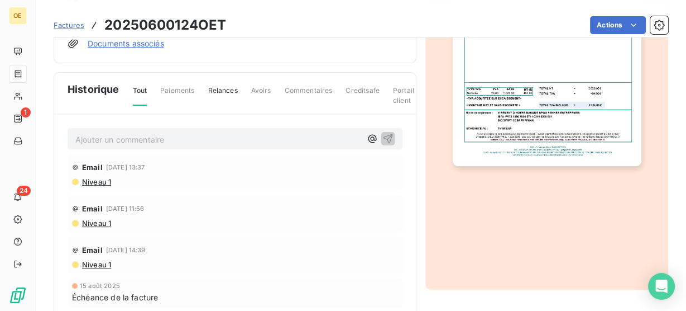
click at [108, 141] on p "Ajouter un commentaire ﻿" at bounding box center [218, 139] width 286 height 14
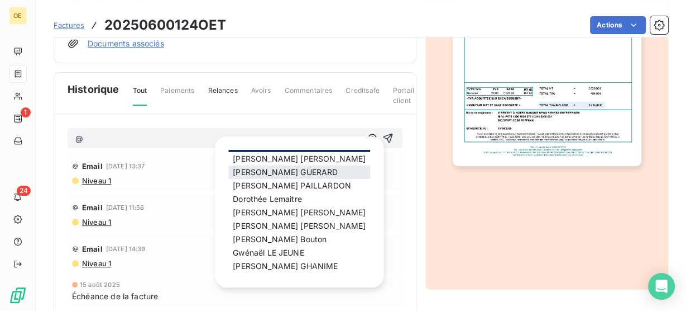
scroll to position [45, 0]
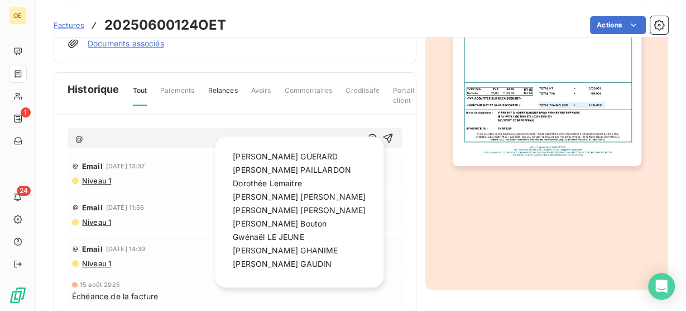
click at [509, 93] on img "button" at bounding box center [547, 32] width 189 height 267
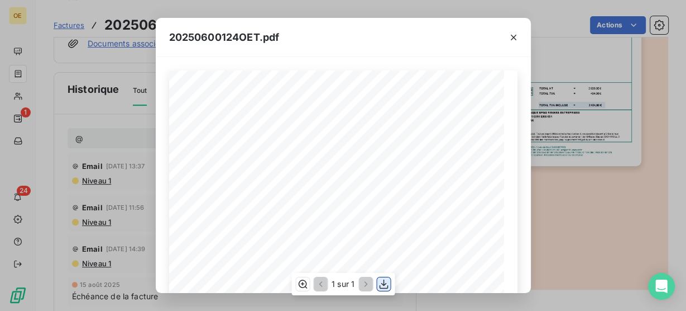
click at [389, 284] on icon "button" at bounding box center [383, 283] width 11 height 11
click at [514, 35] on icon "button" at bounding box center [513, 37] width 11 height 11
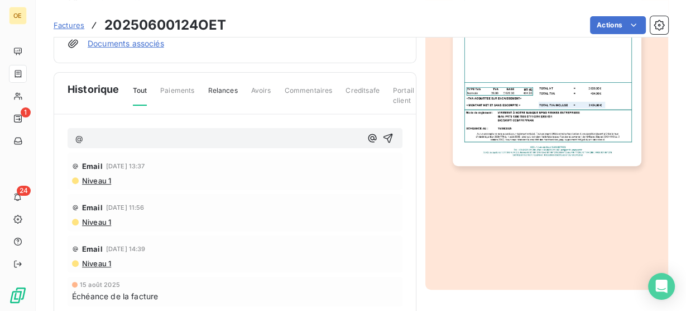
click at [137, 132] on p "@" at bounding box center [218, 138] width 286 height 13
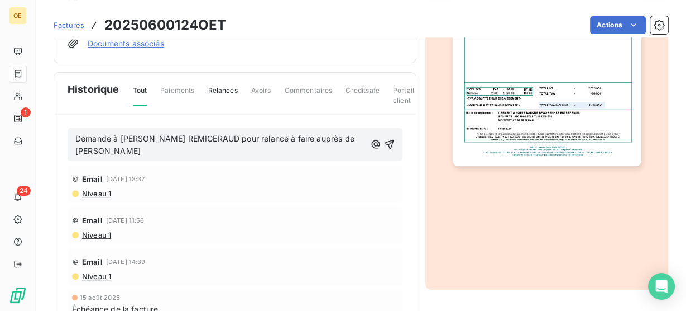
click at [202, 135] on span "Demande à [PERSON_NAME] REMIGERAUD pour relance à faire auprès de [PERSON_NAME]" at bounding box center [215, 144] width 281 height 22
click at [208, 147] on p "Demande à [PERSON_NAME] REMIGERAUD pour relance à faire auprès de [PERSON_NAME]" at bounding box center [220, 145] width 290 height 26
click at [384, 142] on icon "button" at bounding box center [389, 144] width 11 height 11
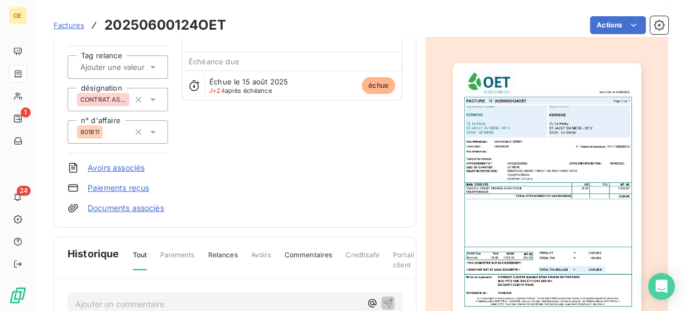
scroll to position [0, 0]
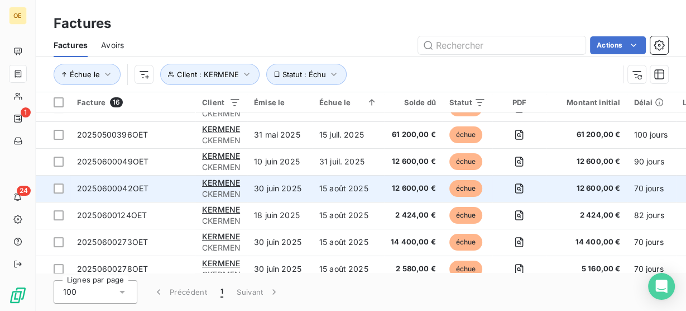
scroll to position [223, 0]
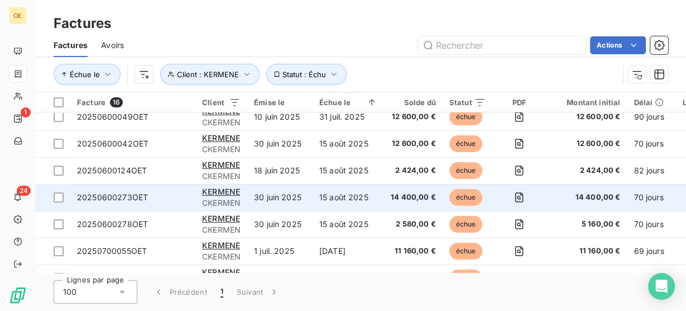
click at [407, 199] on span "14 400,00 €" at bounding box center [413, 197] width 45 height 11
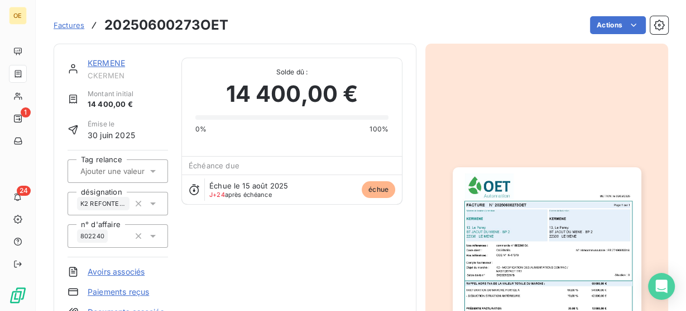
click at [519, 249] on img "button" at bounding box center [547, 300] width 189 height 267
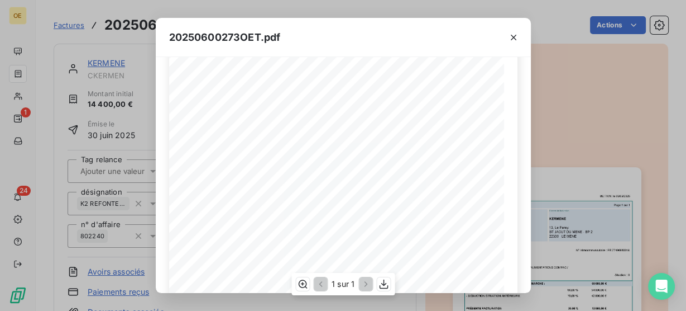
scroll to position [134, 0]
click at [517, 37] on icon "button" at bounding box center [513, 37] width 11 height 11
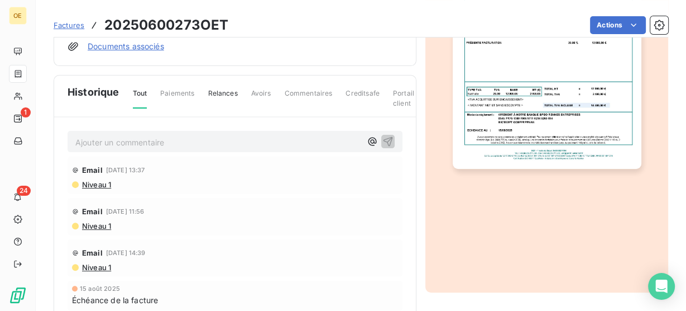
scroll to position [269, 0]
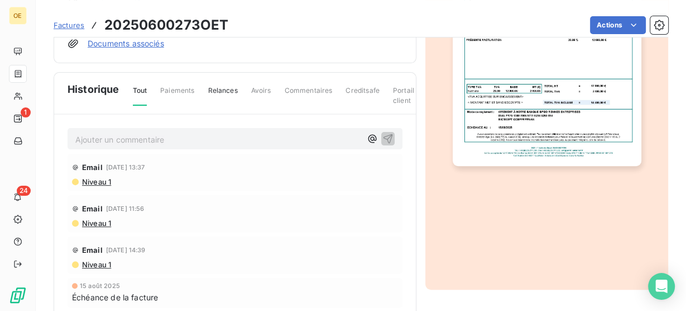
click at [118, 137] on p "Ajouter un commentaire ﻿" at bounding box center [218, 139] width 286 height 14
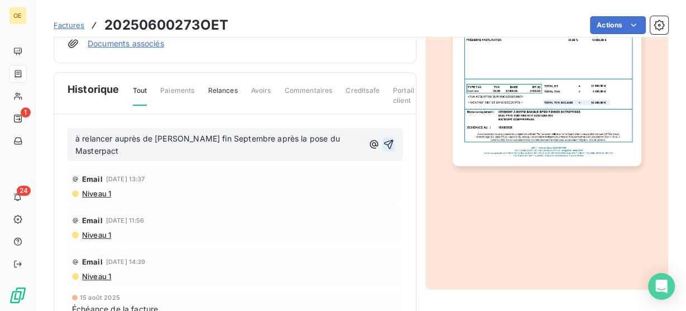
click at [384, 140] on icon "button" at bounding box center [388, 144] width 9 height 9
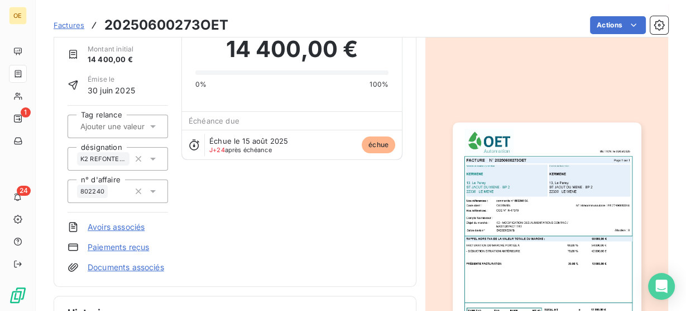
scroll to position [0, 0]
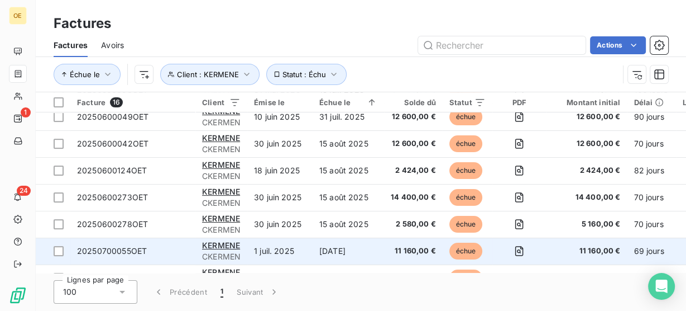
scroll to position [268, 0]
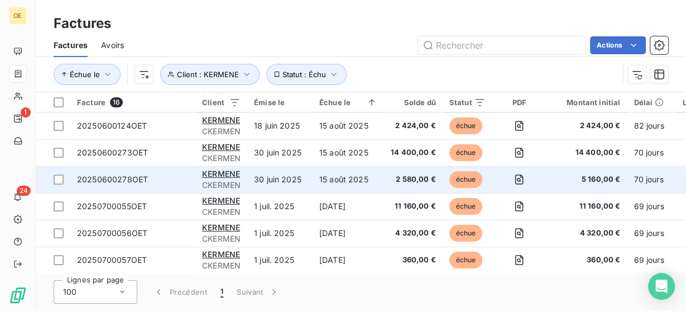
click at [403, 176] on span "2 580,00 €" at bounding box center [413, 179] width 45 height 11
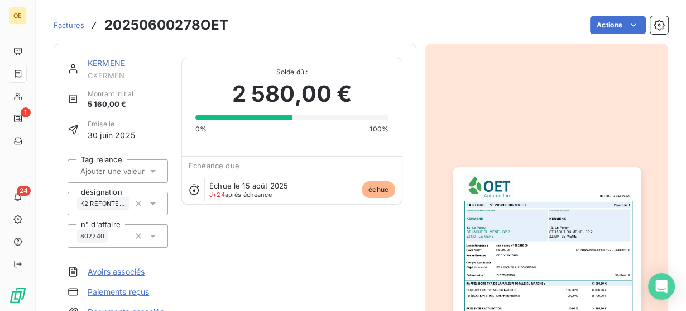
click at [535, 209] on img "button" at bounding box center [547, 300] width 189 height 267
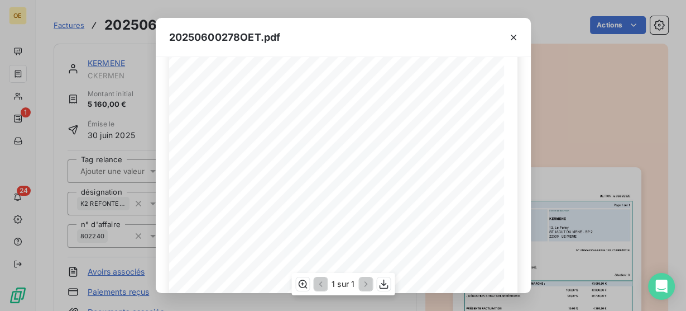
scroll to position [264, 0]
click at [384, 280] on icon "button" at bounding box center [383, 283] width 9 height 9
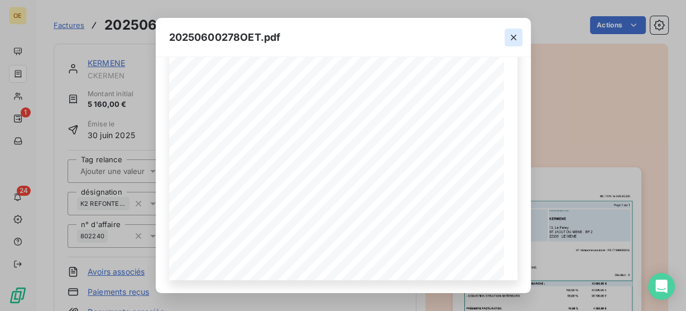
click at [509, 41] on icon "button" at bounding box center [513, 37] width 11 height 11
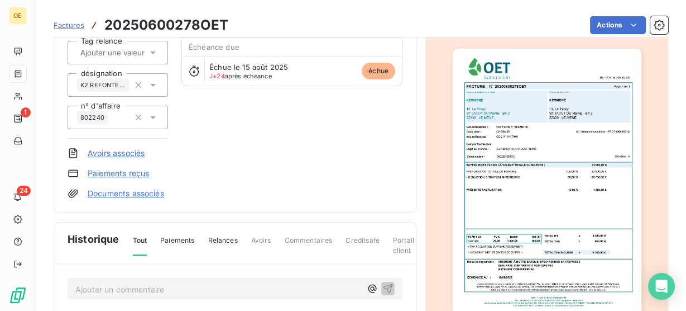
scroll to position [224, 0]
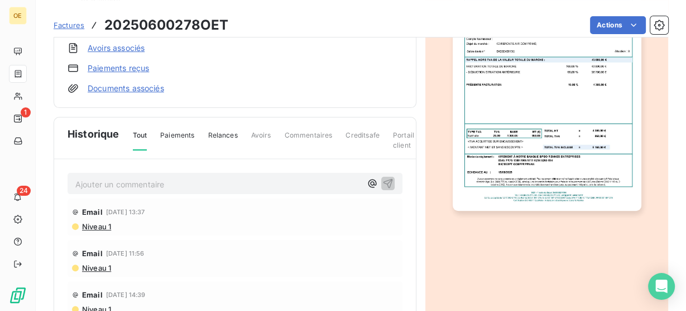
click at [135, 184] on p "Ajouter un commentaire ﻿" at bounding box center [218, 184] width 286 height 14
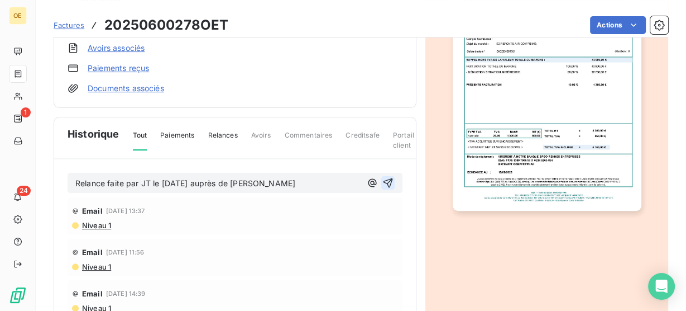
click at [383, 179] on icon "button" at bounding box center [388, 182] width 11 height 11
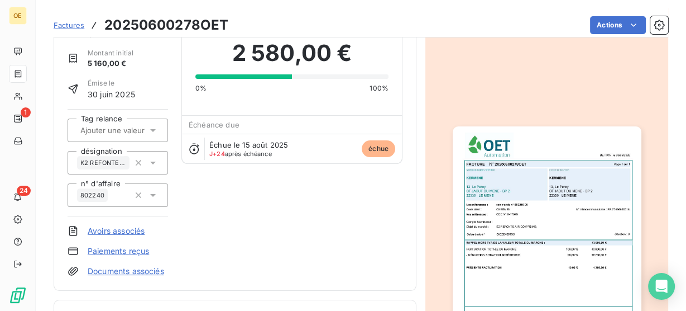
scroll to position [38, 0]
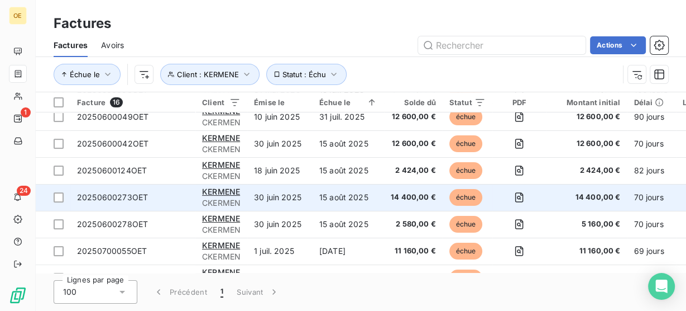
scroll to position [273, 0]
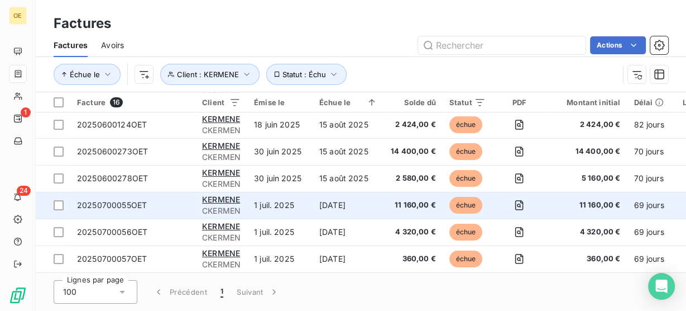
click at [408, 201] on span "11 160,00 €" at bounding box center [413, 204] width 45 height 11
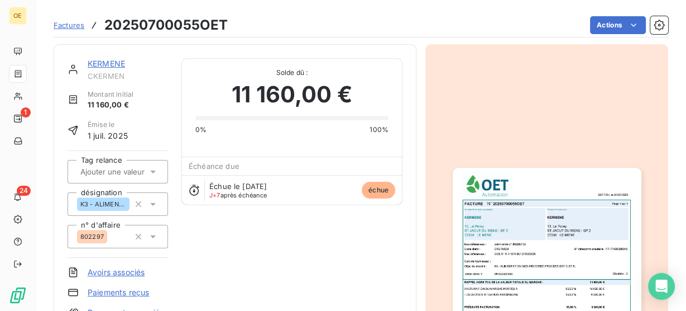
scroll to position [89, 0]
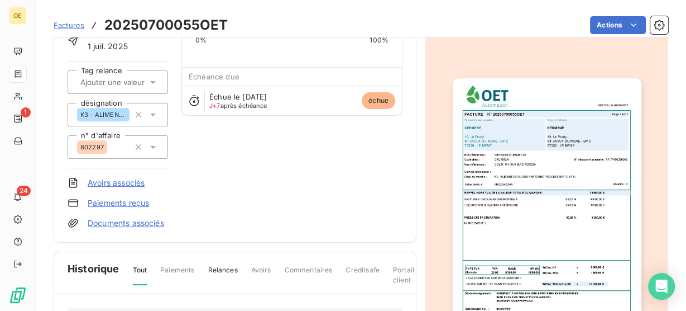
click at [544, 211] on img "button" at bounding box center [547, 211] width 189 height 267
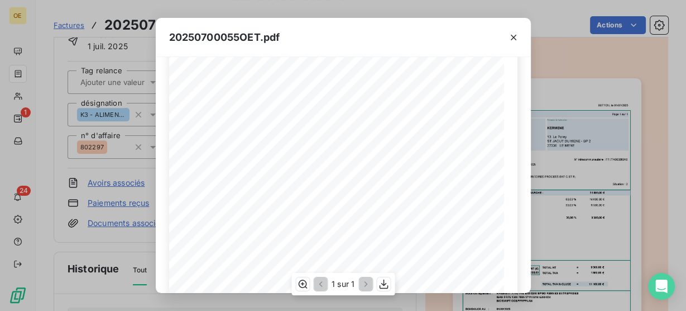
scroll to position [264, 0]
click at [383, 283] on icon "button" at bounding box center [383, 283] width 11 height 11
click at [135, 246] on div "20250700055OET.pdf BETTON, le [DATE] FACTURE N° 20250700055OET Page 1 sur 1 com…" at bounding box center [343, 155] width 686 height 311
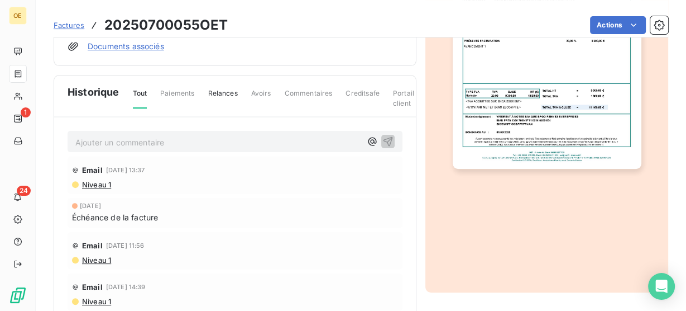
scroll to position [268, 0]
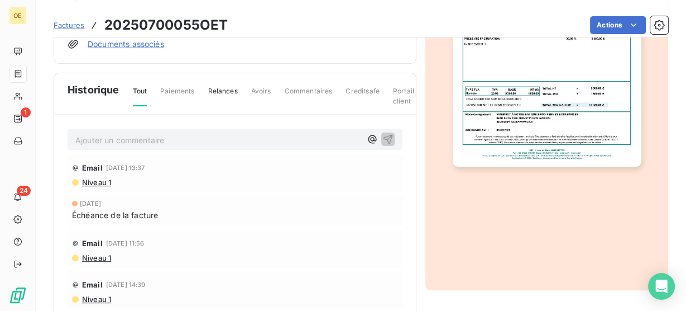
click at [115, 136] on p "Ajouter un commentaire ﻿" at bounding box center [218, 140] width 286 height 14
click at [383, 136] on icon "button" at bounding box center [388, 138] width 11 height 11
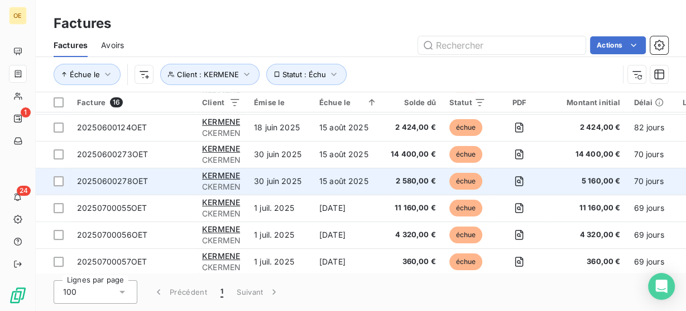
scroll to position [268, 0]
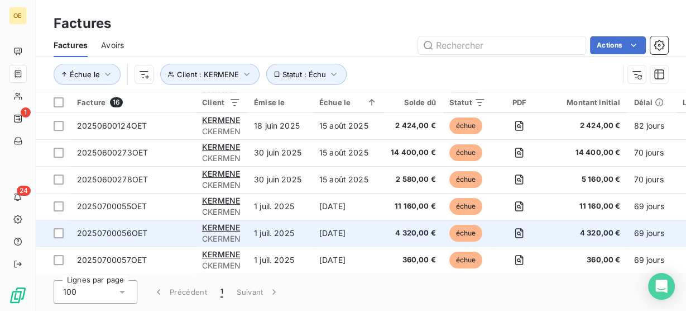
click at [404, 231] on span "4 320,00 €" at bounding box center [413, 232] width 45 height 11
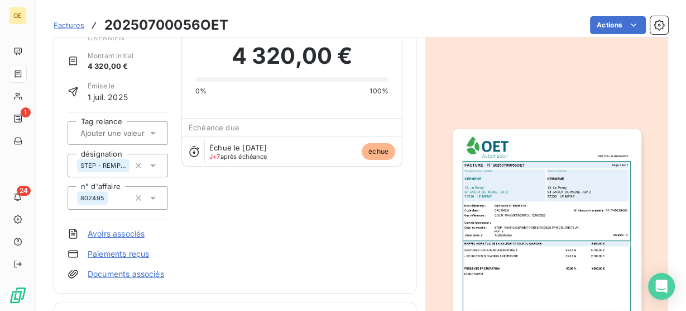
scroll to position [134, 0]
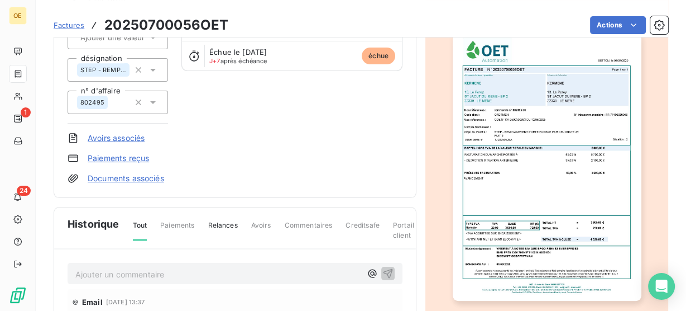
click at [547, 156] on img "button" at bounding box center [547, 167] width 189 height 267
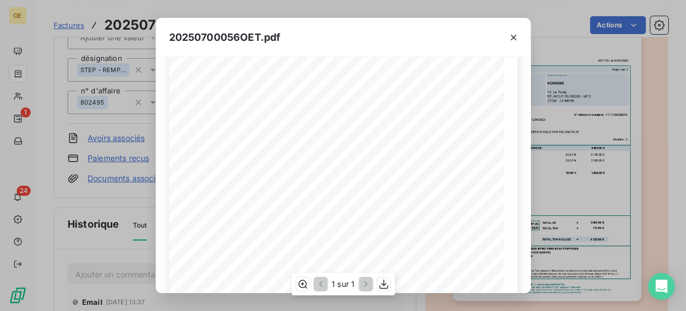
scroll to position [264, 0]
click at [381, 283] on icon "button" at bounding box center [383, 283] width 11 height 11
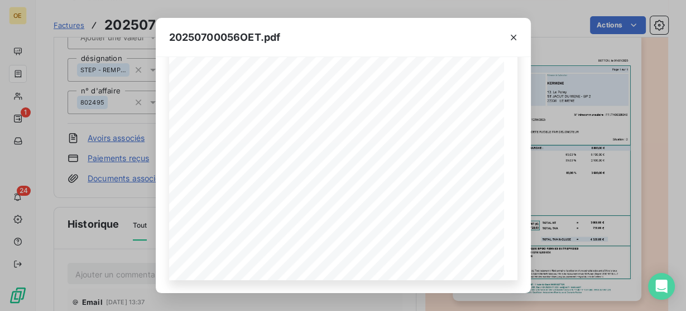
click at [109, 255] on div "20250700056OET.pdf BETTON, le [DATE] FACTURE N° 20250700056OET Page 1 sur 1 com…" at bounding box center [343, 155] width 686 height 311
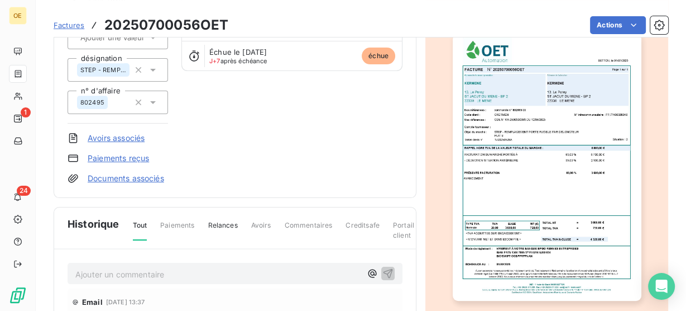
click at [111, 273] on p "Ajouter un commentaire ﻿" at bounding box center [218, 274] width 286 height 14
click at [383, 271] on icon "button" at bounding box center [388, 272] width 11 height 11
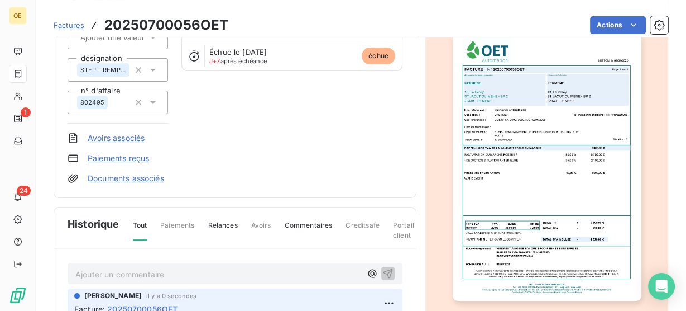
scroll to position [0, 0]
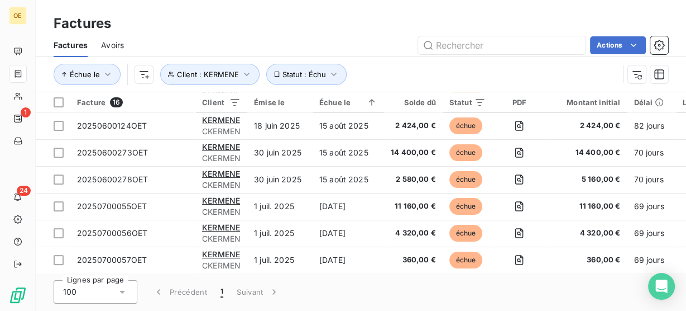
scroll to position [273, 0]
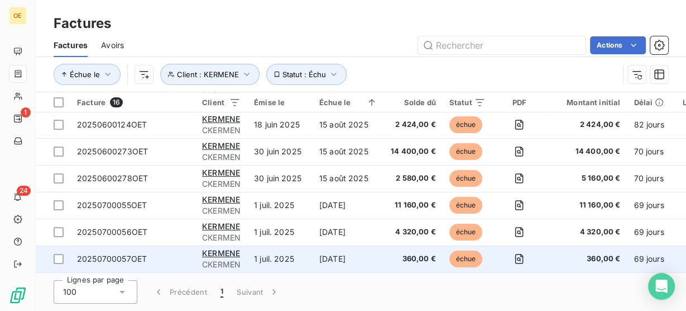
click at [418, 253] on span "360,00 €" at bounding box center [413, 258] width 45 height 11
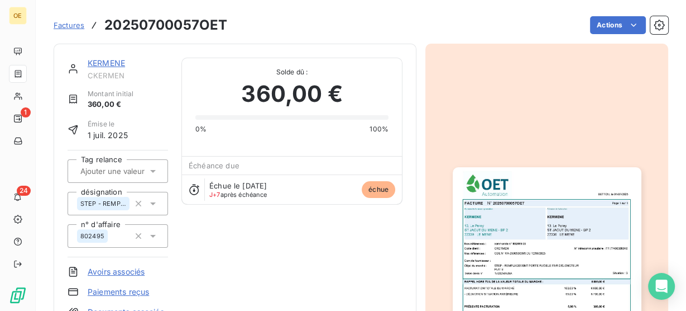
scroll to position [1, 0]
click at [546, 246] on img "button" at bounding box center [547, 300] width 189 height 267
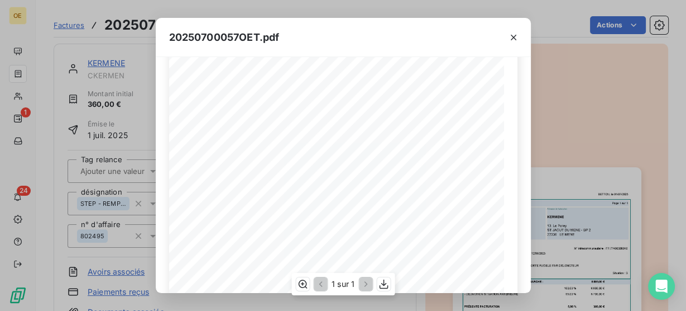
scroll to position [130, 0]
click at [385, 283] on icon "button" at bounding box center [383, 283] width 9 height 9
click at [140, 257] on div "20250700057OET.pdf BETTON, [GEOGRAPHIC_DATA] [DATE] FACTURE N° 20250700057OET P…" at bounding box center [343, 155] width 686 height 311
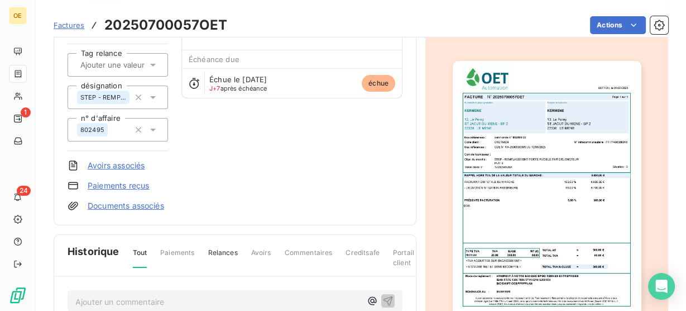
scroll to position [269, 0]
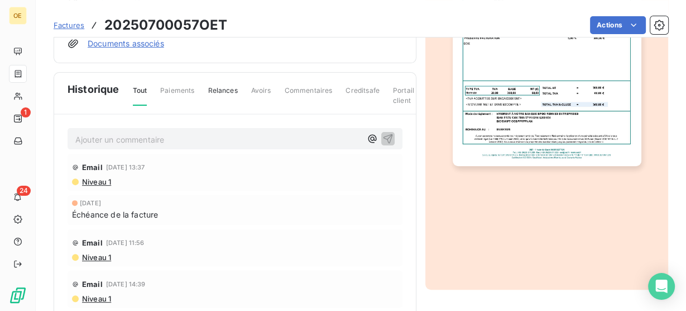
click at [129, 137] on p "Ajouter un commentaire ﻿" at bounding box center [218, 139] width 286 height 14
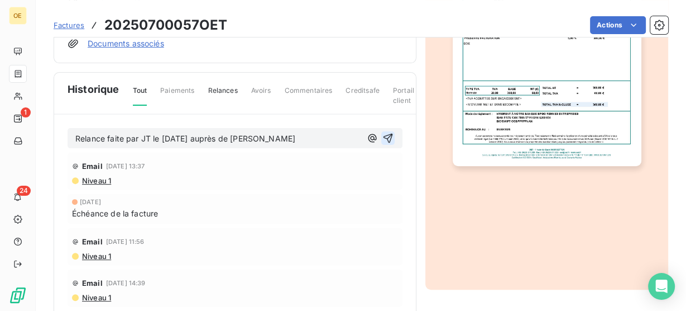
click at [383, 136] on icon "button" at bounding box center [388, 137] width 11 height 11
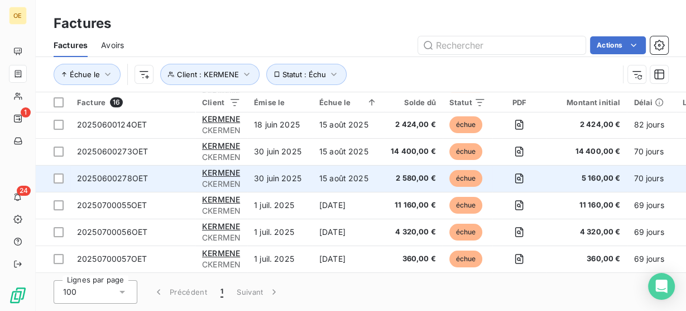
scroll to position [273, 0]
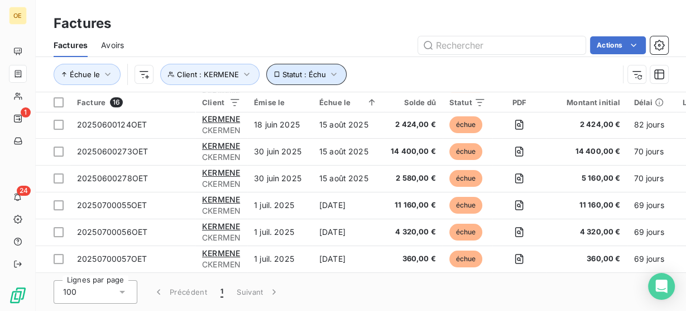
click at [328, 73] on icon "button" at bounding box center [333, 74] width 11 height 11
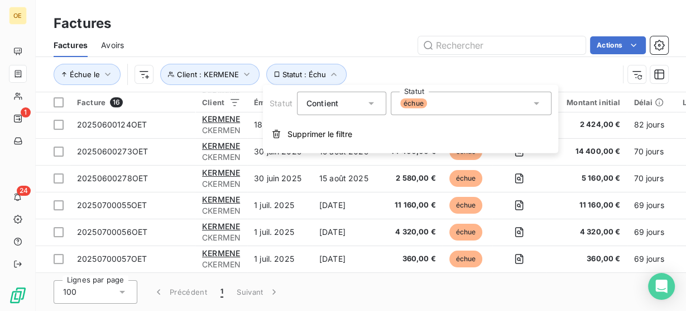
click at [545, 97] on div "échue" at bounding box center [471, 103] width 161 height 23
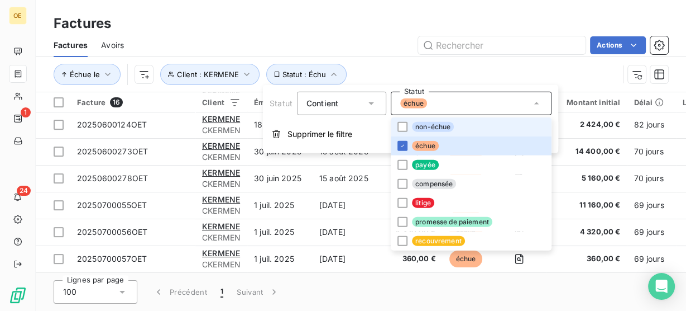
click at [422, 128] on span "non-échue" at bounding box center [433, 127] width 42 height 10
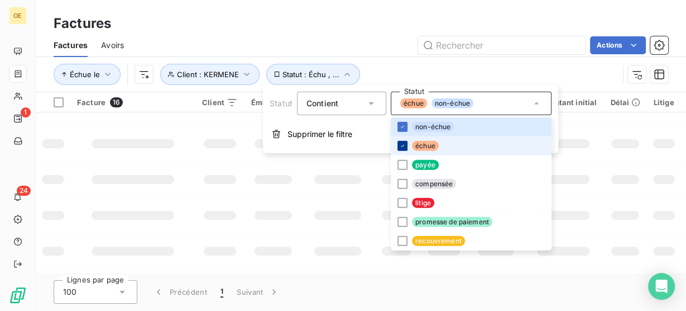
click at [400, 144] on icon at bounding box center [402, 145] width 7 height 7
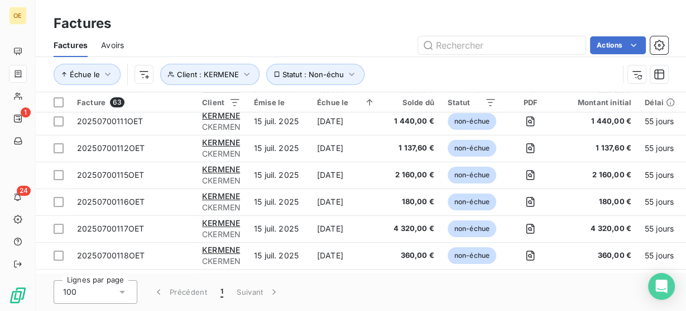
click at [369, 43] on div "Actions" at bounding box center [402, 45] width 531 height 18
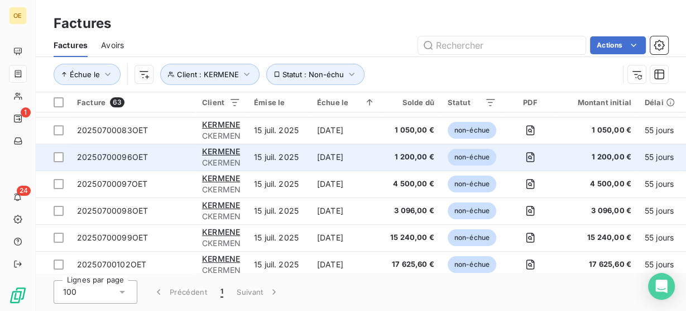
scroll to position [0, 0]
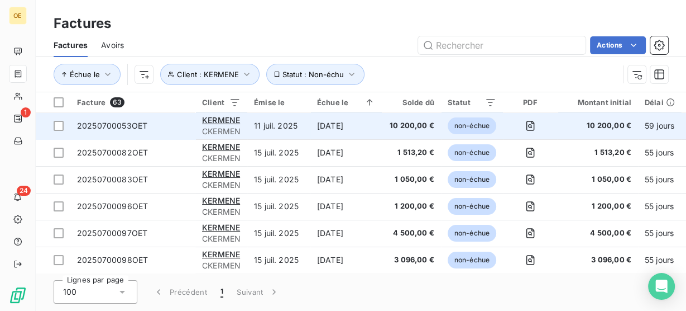
click at [411, 123] on span "10 200,00 €" at bounding box center [412, 125] width 46 height 11
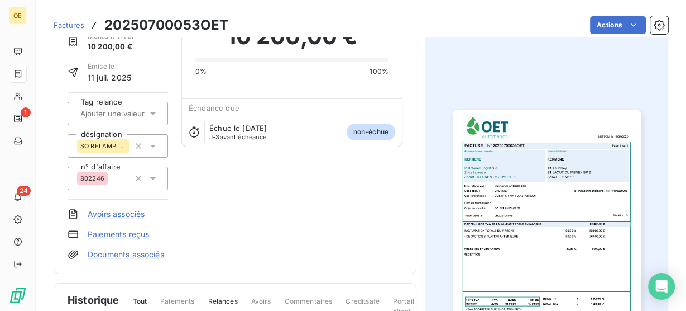
scroll to position [89, 0]
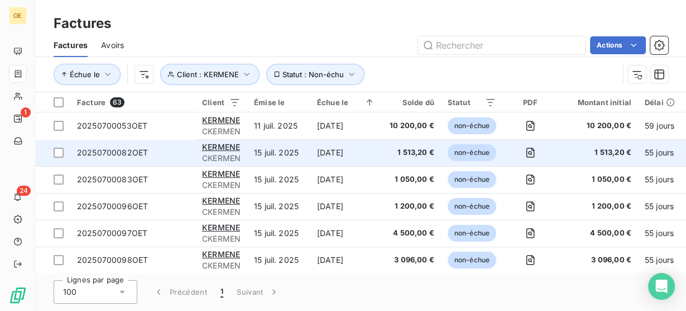
click at [412, 152] on span "1 513,20 €" at bounding box center [412, 152] width 46 height 11
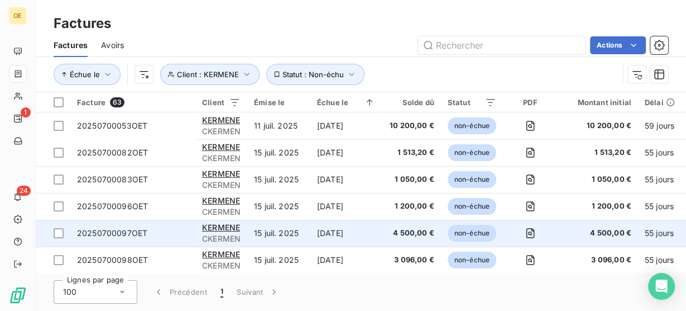
click at [410, 230] on span "4 500,00 €" at bounding box center [412, 232] width 46 height 11
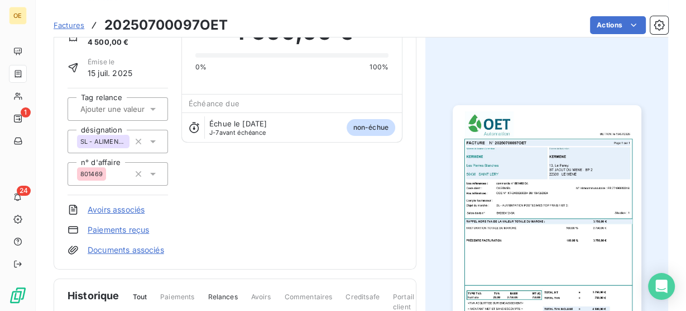
scroll to position [90, 0]
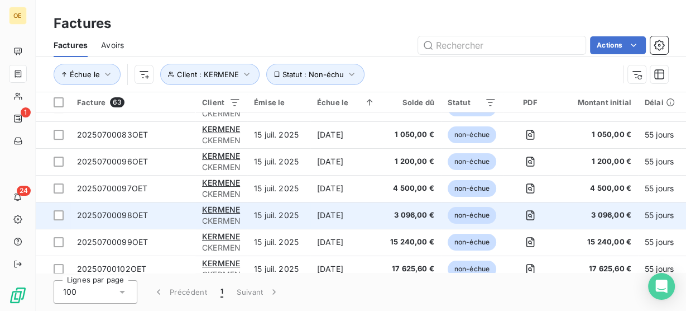
scroll to position [89, 0]
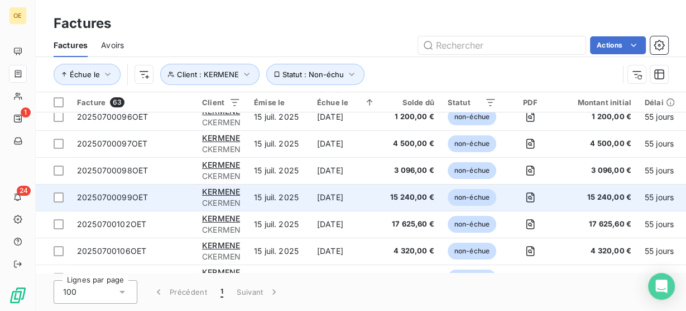
click at [409, 198] on span "15 240,00 €" at bounding box center [412, 197] width 46 height 11
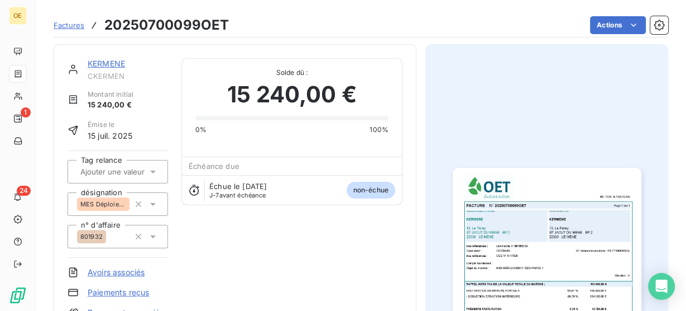
scroll to position [45, 0]
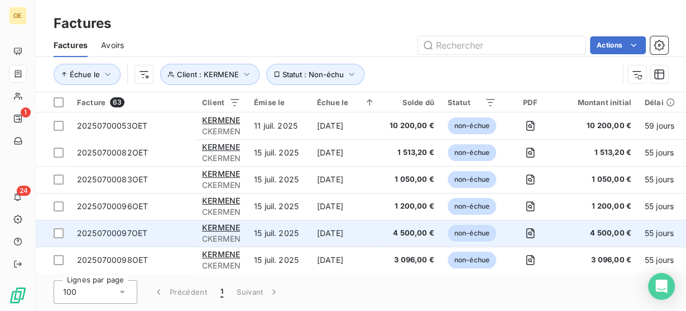
scroll to position [89, 0]
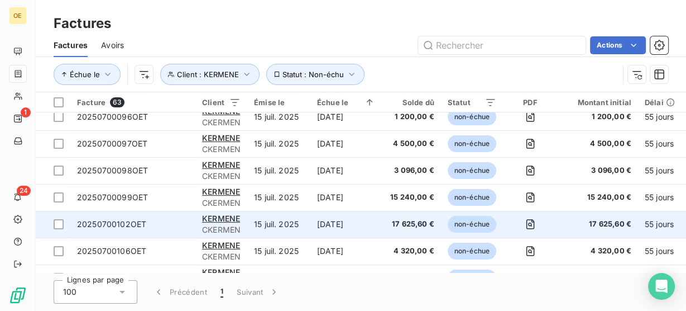
click at [409, 227] on span "17 625,60 €" at bounding box center [412, 223] width 46 height 11
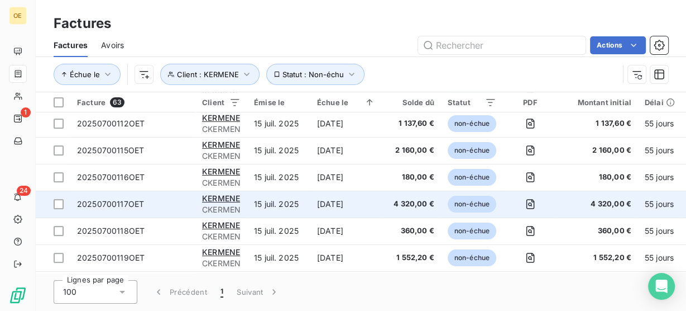
scroll to position [313, 0]
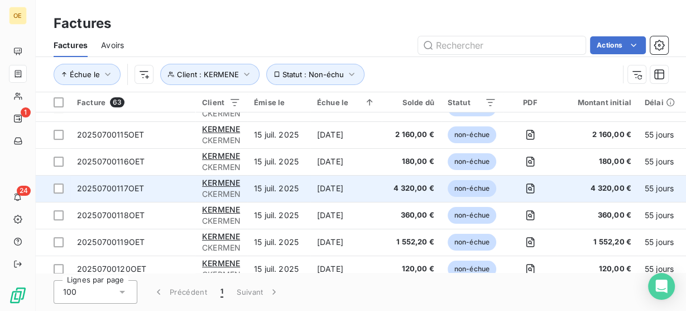
click at [416, 192] on span "4 320,00 €" at bounding box center [412, 188] width 46 height 11
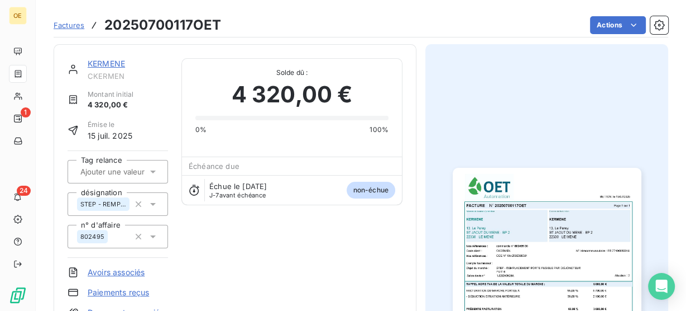
scroll to position [89, 0]
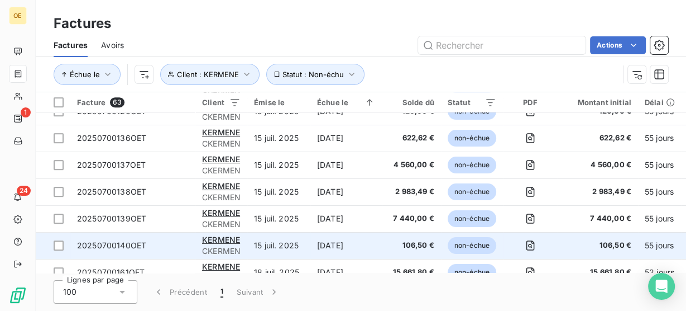
scroll to position [491, 0]
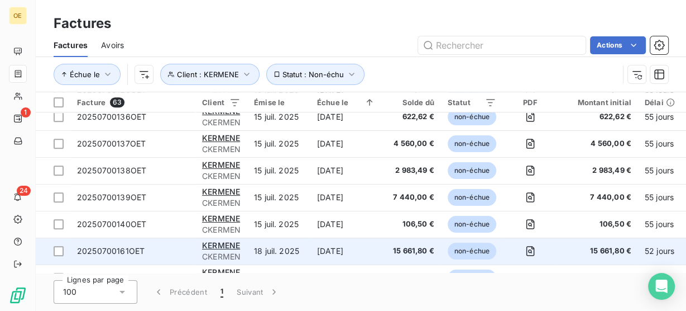
click at [402, 250] on span "15 661,80 €" at bounding box center [412, 250] width 46 height 11
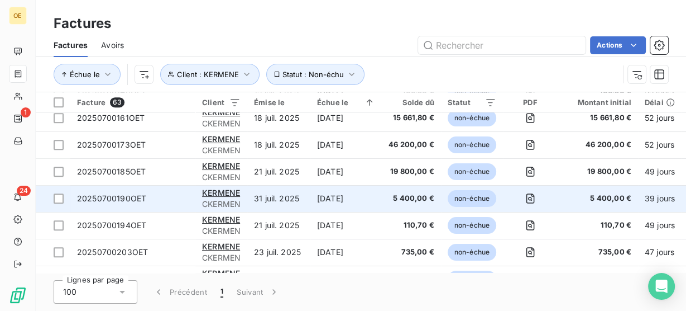
scroll to position [625, 0]
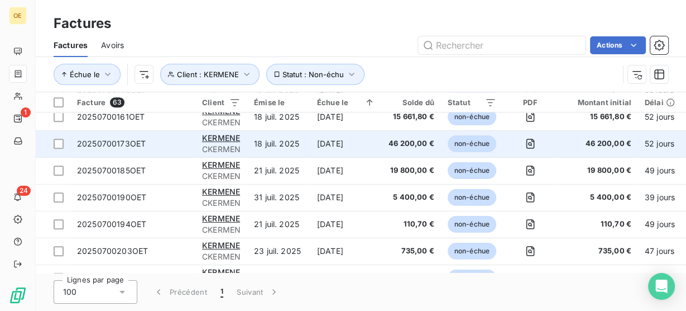
click at [404, 141] on span "46 200,00 €" at bounding box center [412, 143] width 46 height 11
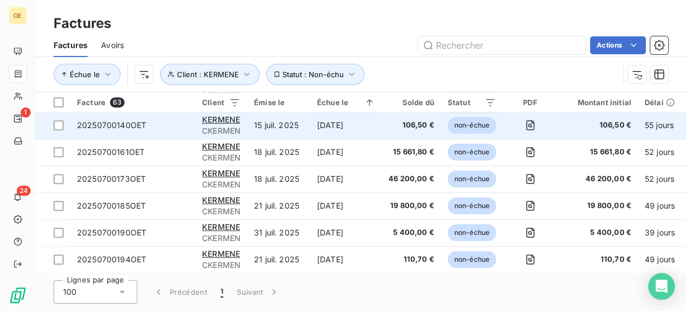
scroll to position [625, 0]
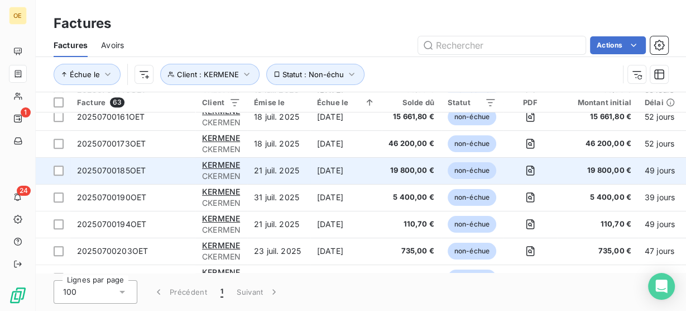
click at [405, 166] on span "19 800,00 €" at bounding box center [412, 170] width 46 height 11
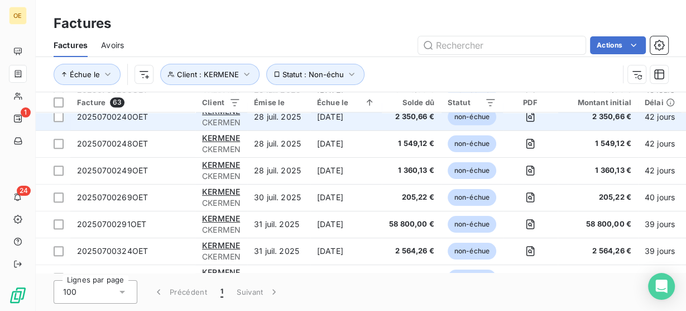
scroll to position [938, 0]
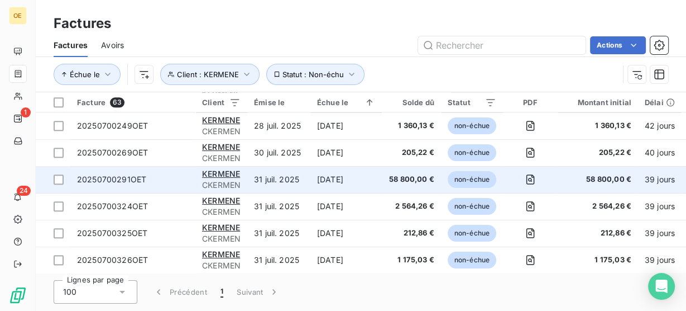
click at [411, 181] on span "58 800,00 €" at bounding box center [412, 179] width 46 height 11
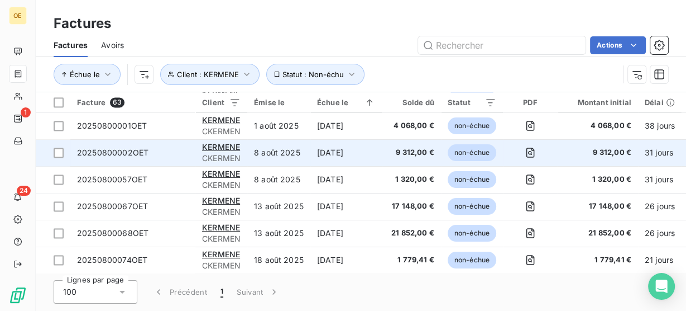
scroll to position [1385, 0]
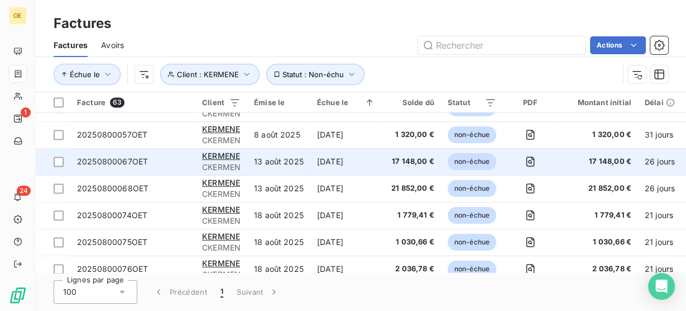
click at [403, 161] on span "17 148,00 €" at bounding box center [412, 161] width 46 height 11
